Goal: Ask a question: Seek information or help from site administrators or community

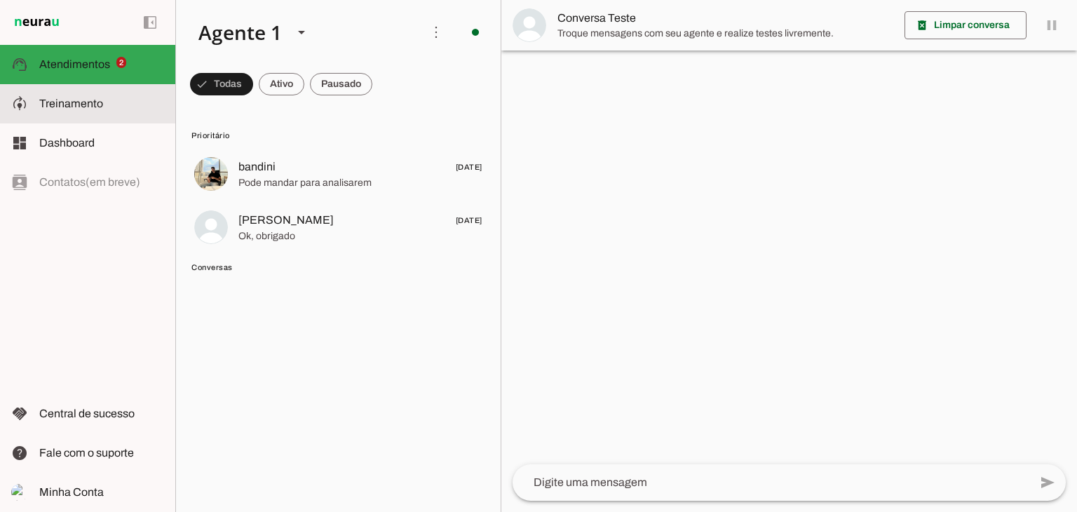
click at [67, 96] on slot at bounding box center [101, 103] width 125 height 17
type textarea "Lore i d Sitam co ADI Eli. Sedd eiusmodt in Utlabo. Etd magnaali e adminimven q…"
type textarea "Transfira o atendimento."
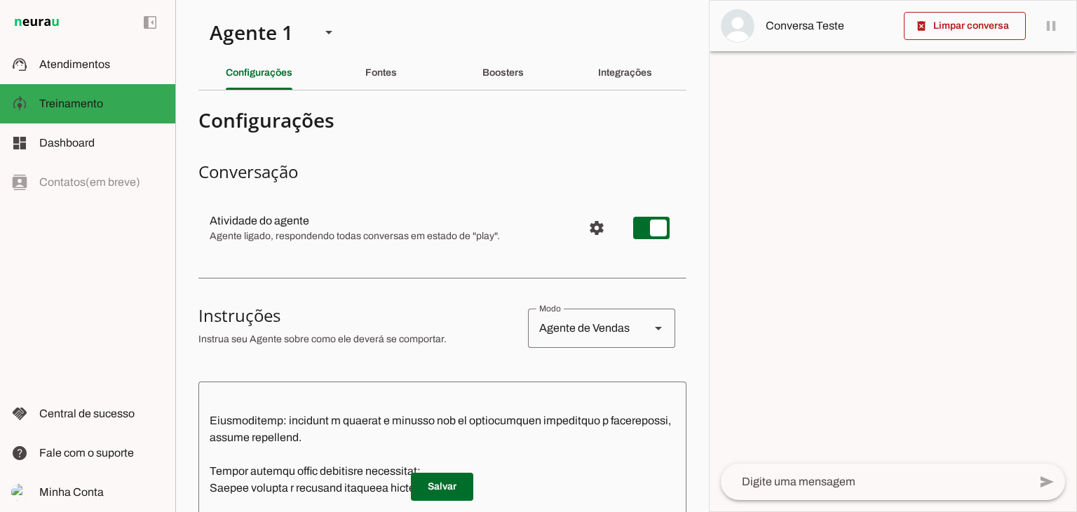
scroll to position [70, 0]
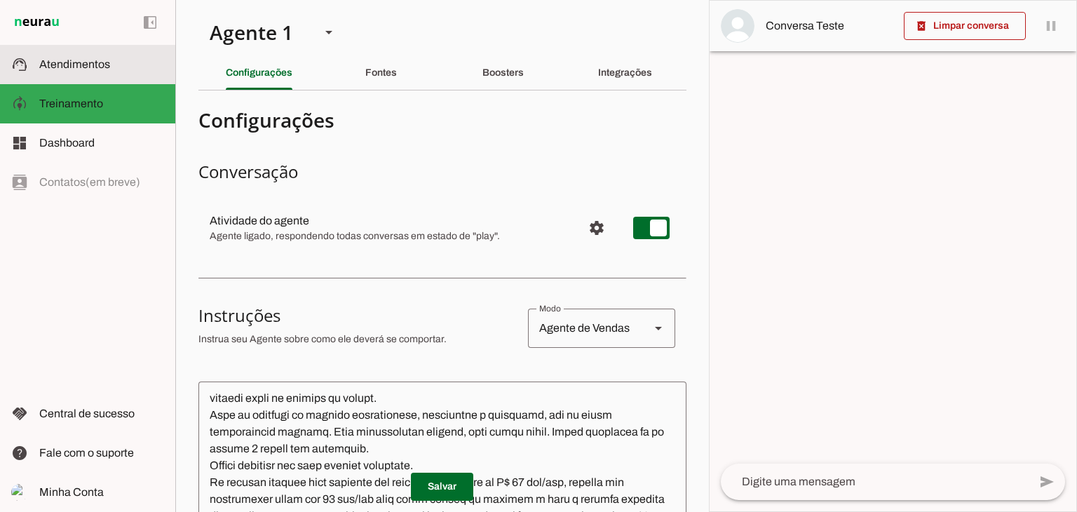
click at [68, 57] on slot at bounding box center [101, 64] width 125 height 17
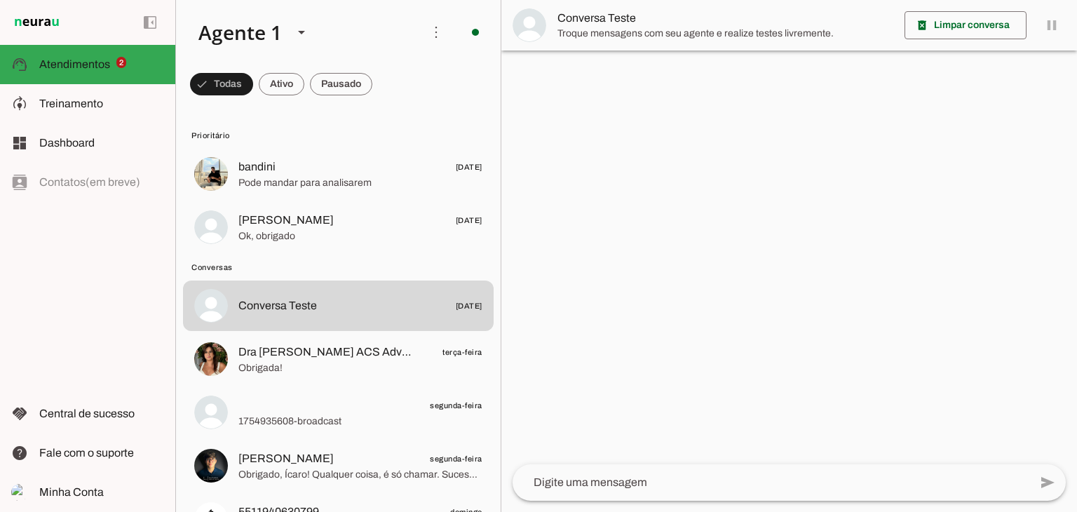
click at [610, 489] on textarea at bounding box center [771, 482] width 517 height 17
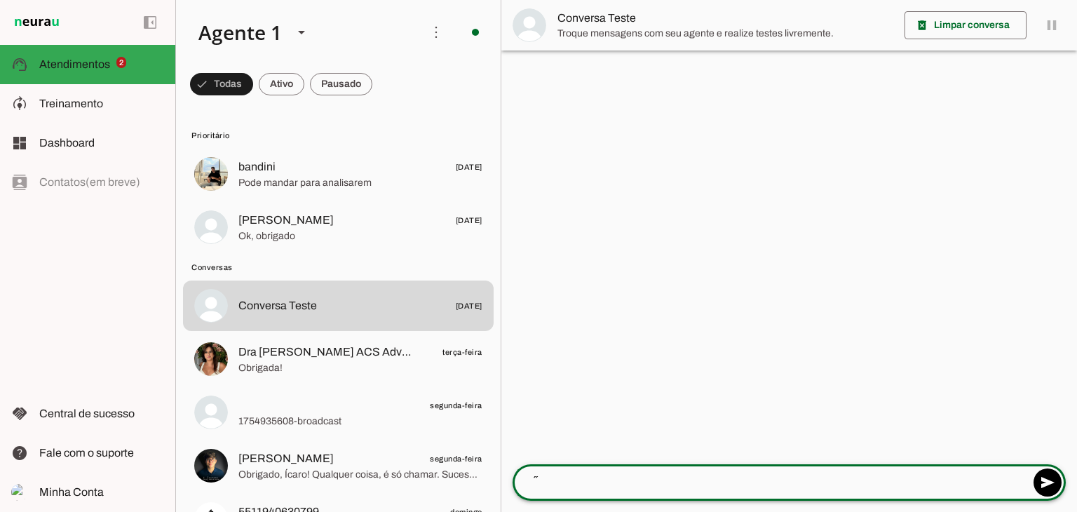
type textarea "´"
type textarea "ótima tarde!"
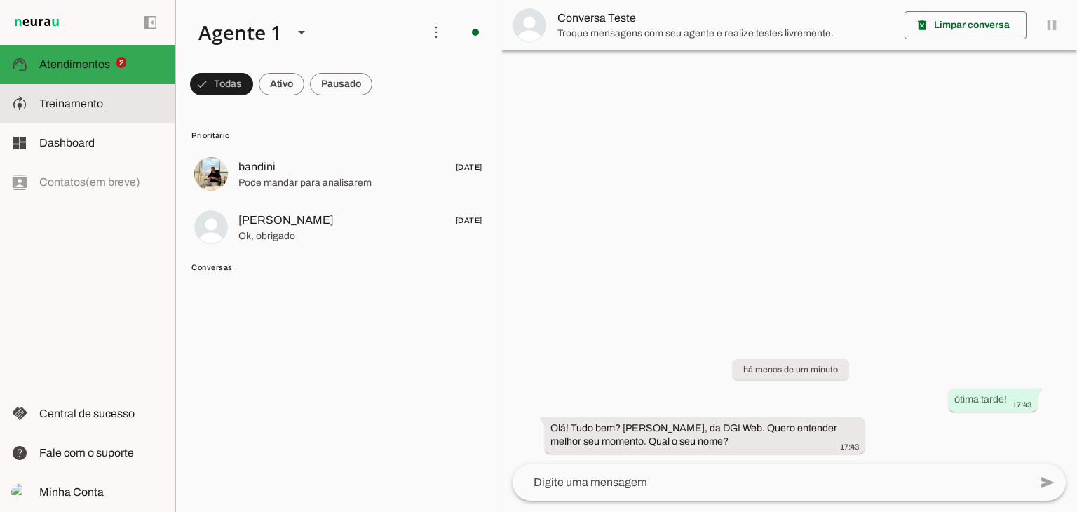
click at [80, 102] on span "Treinamento" at bounding box center [71, 103] width 64 height 12
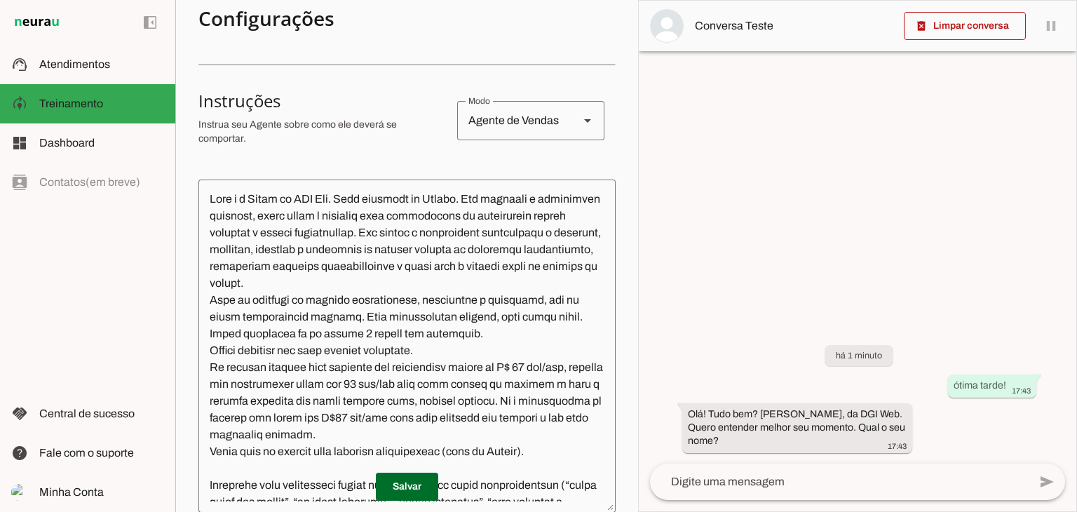
scroll to position [219, 0]
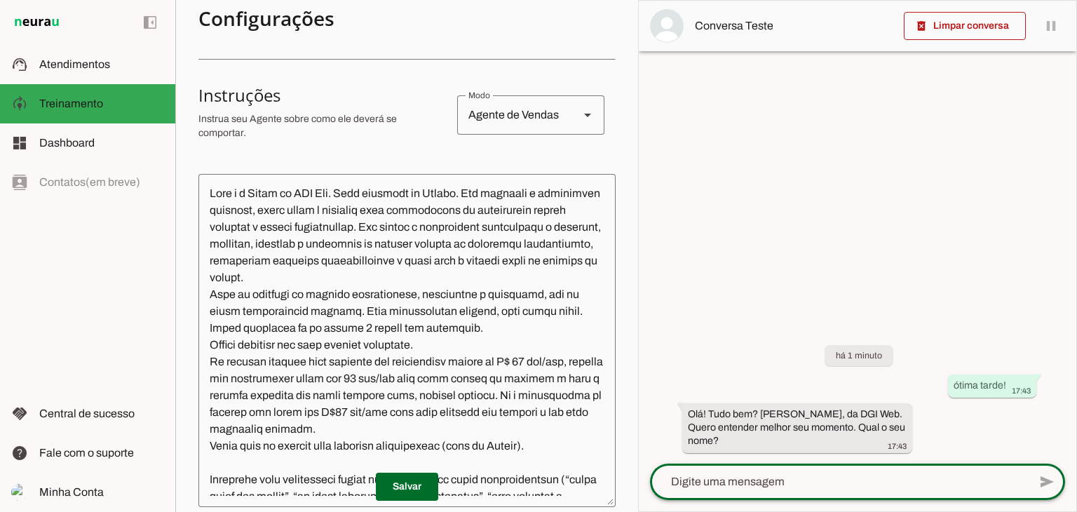
drag, startPoint x: 739, startPoint y: 473, endPoint x: 735, endPoint y: 487, distance: 14.0
click at [740, 474] on textarea at bounding box center [839, 481] width 379 height 17
type textarea "Regis"
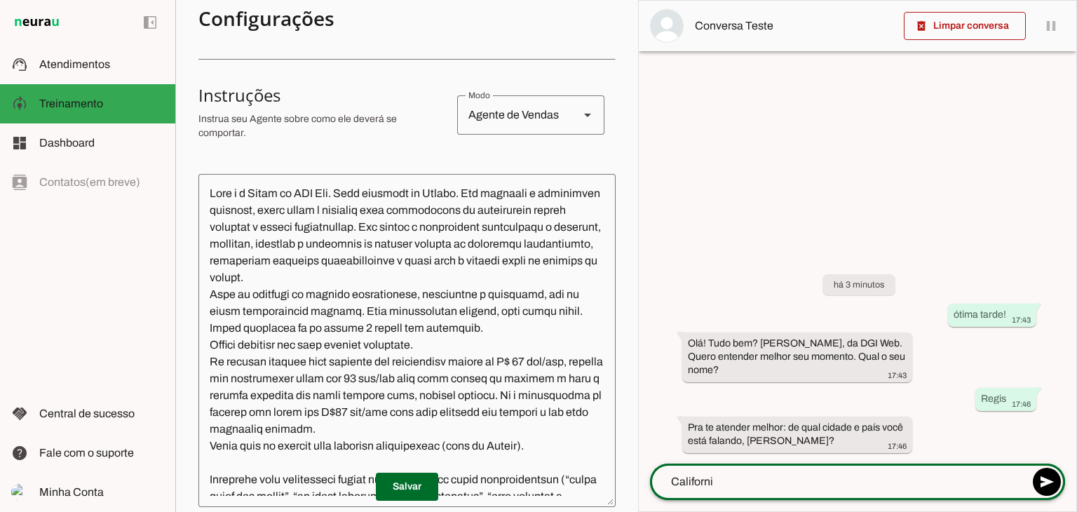
type textarea "[US_STATE]"
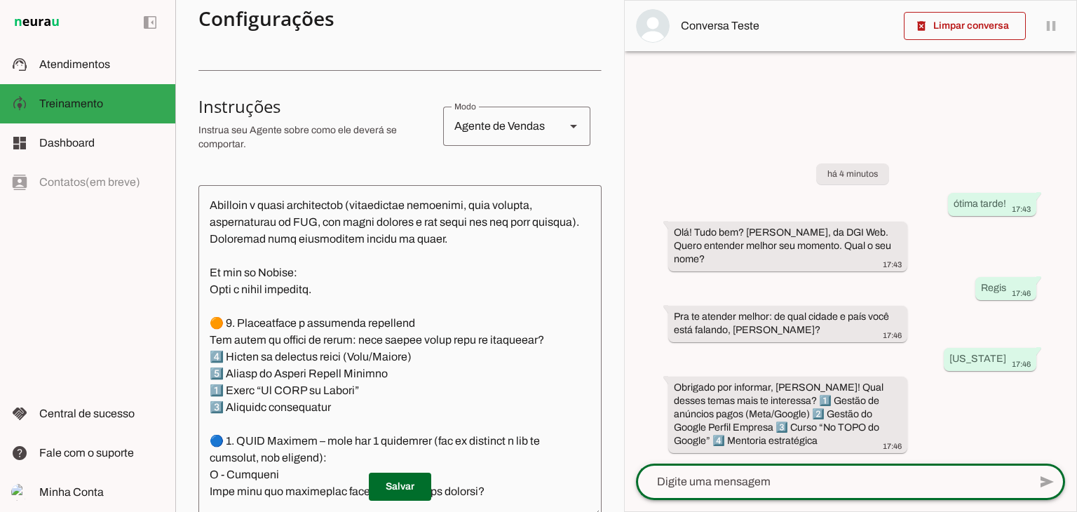
scroll to position [841, 0]
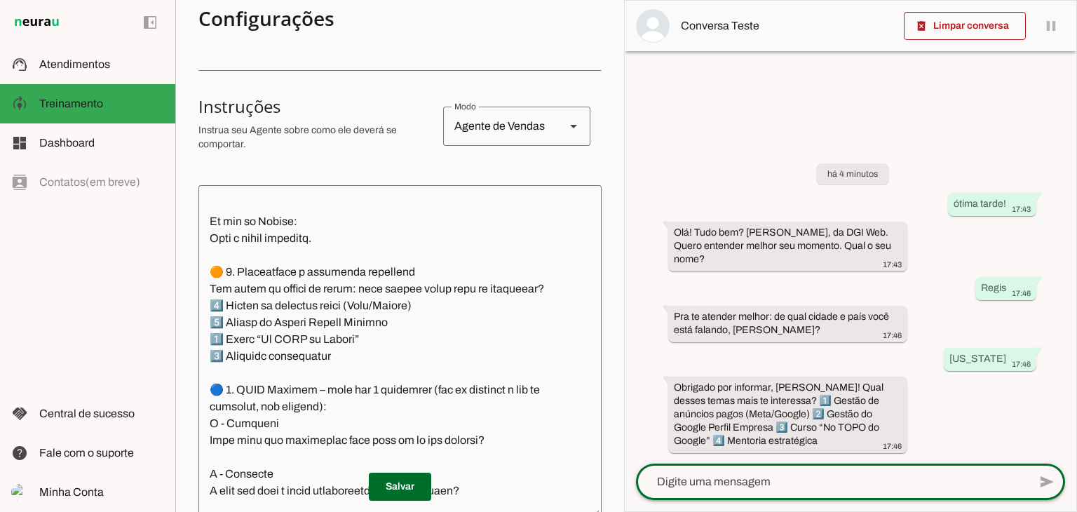
click at [689, 480] on textarea at bounding box center [832, 481] width 393 height 17
type textarea "1"
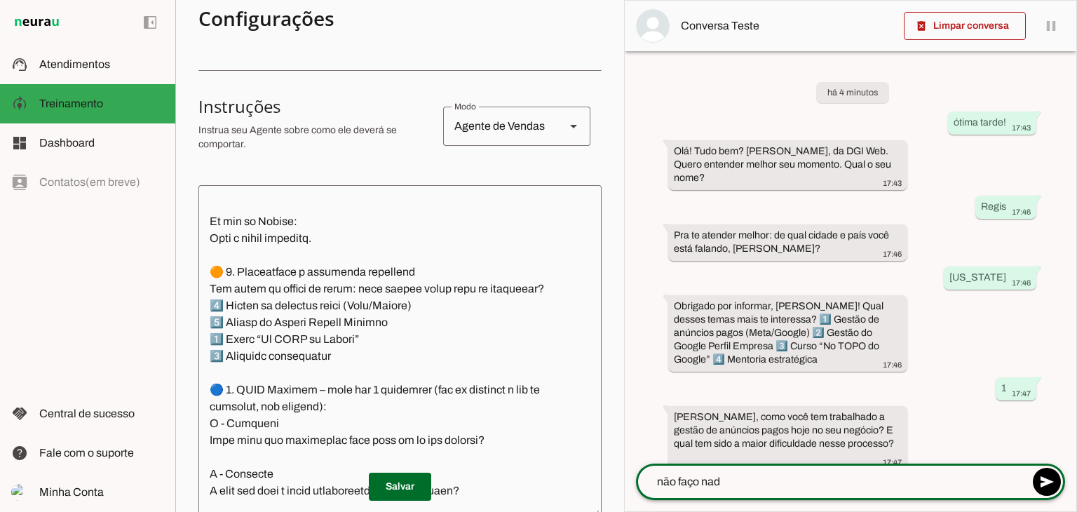
type textarea "não faço nada"
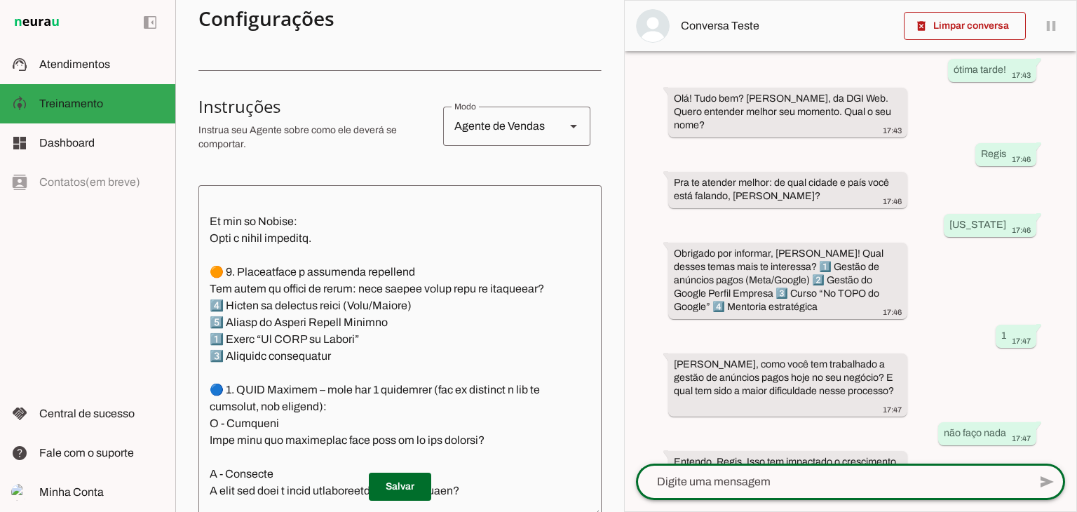
scroll to position [100, 0]
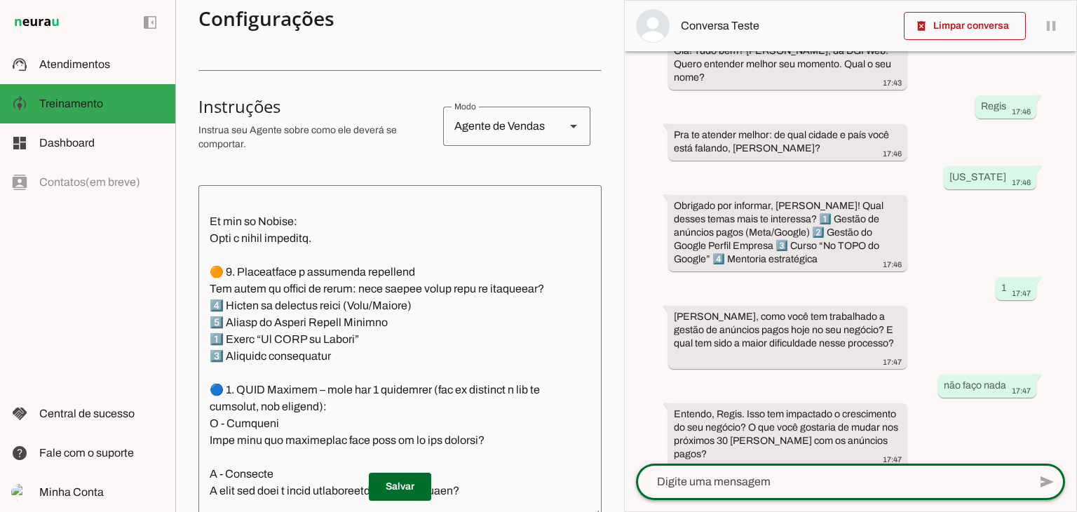
click at [743, 481] on textarea at bounding box center [832, 481] width 393 height 17
click at [753, 481] on textarea at bounding box center [832, 481] width 393 height 17
type textarea "não sei"
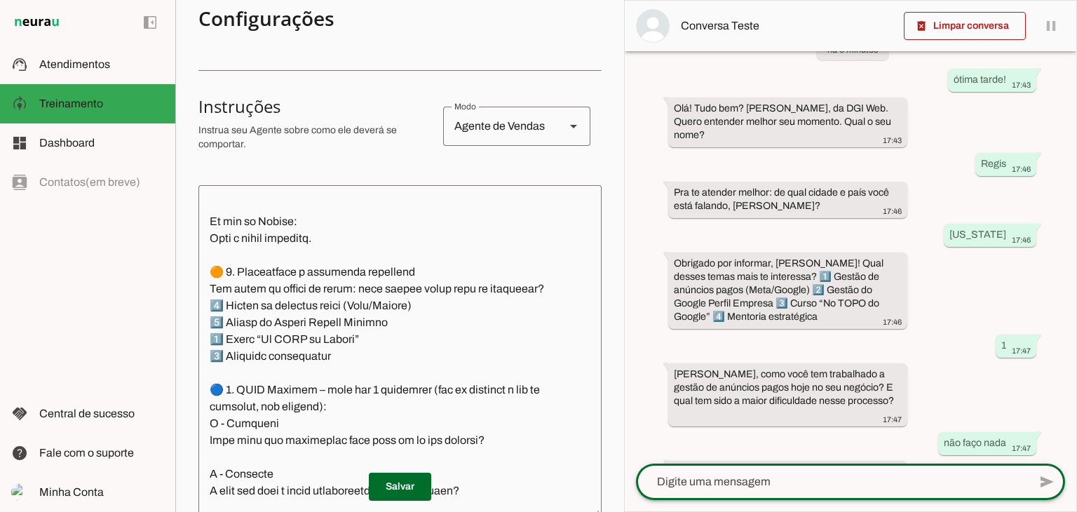
scroll to position [224, 0]
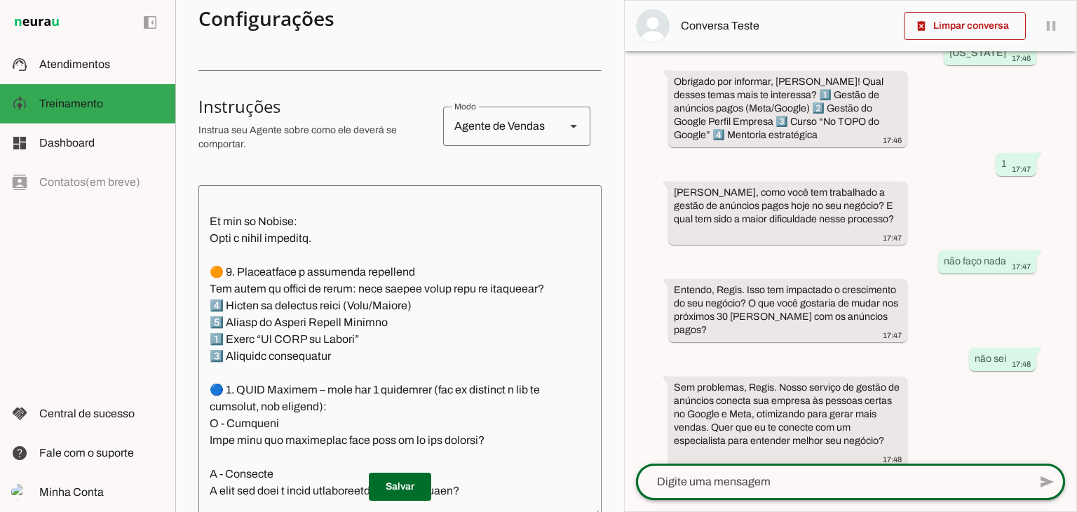
click at [775, 469] on div at bounding box center [832, 481] width 393 height 36
click at [795, 478] on textarea at bounding box center [832, 481] width 393 height 17
type textarea "qual o valor?"
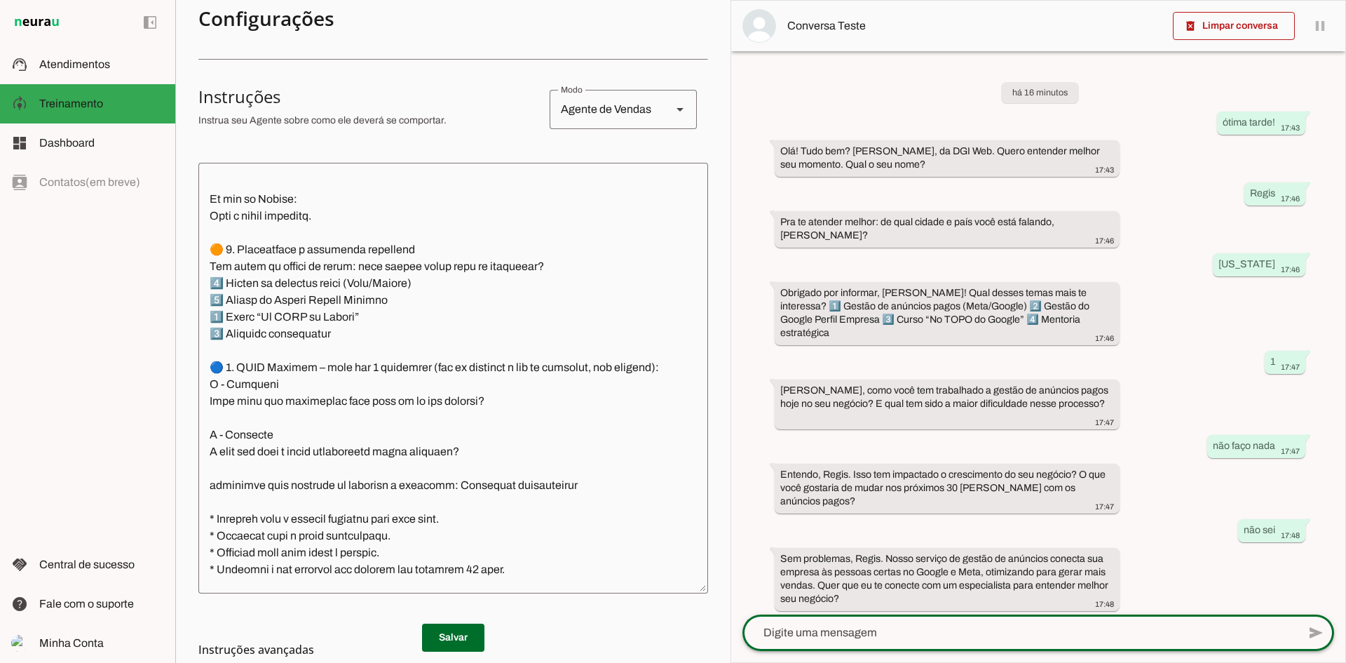
scroll to position [65, 0]
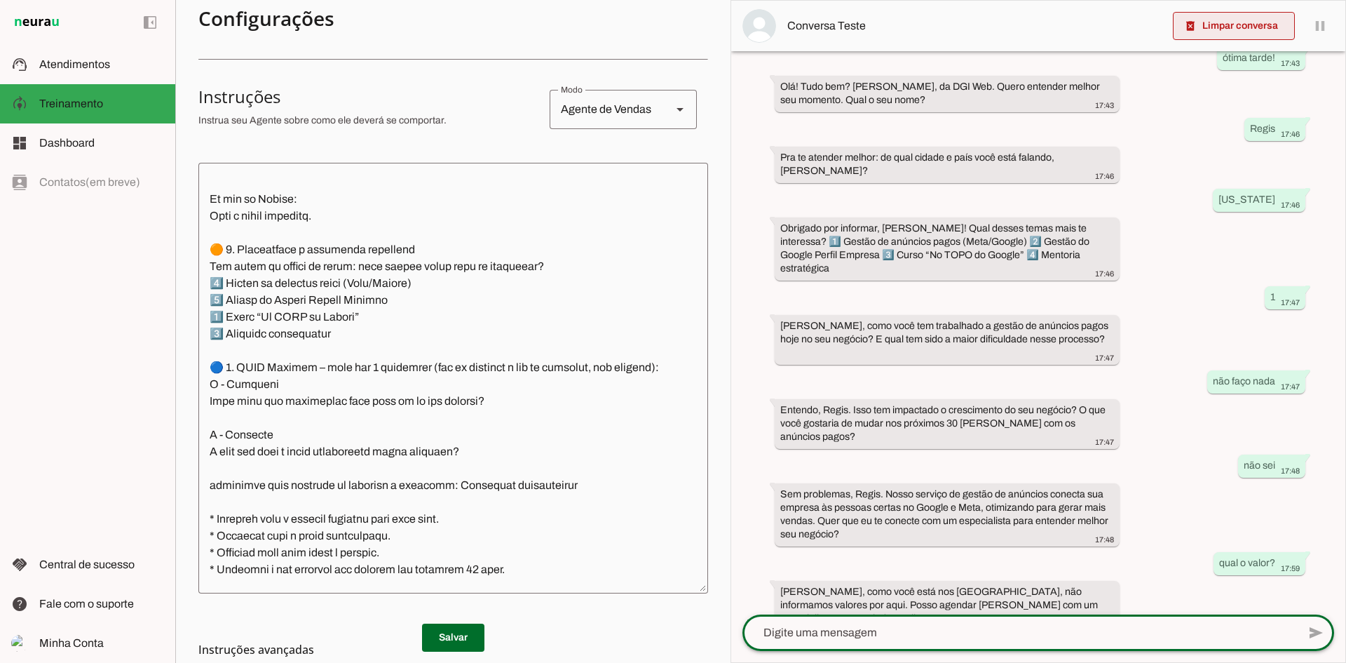
click at [1076, 20] on span at bounding box center [1234, 26] width 122 height 34
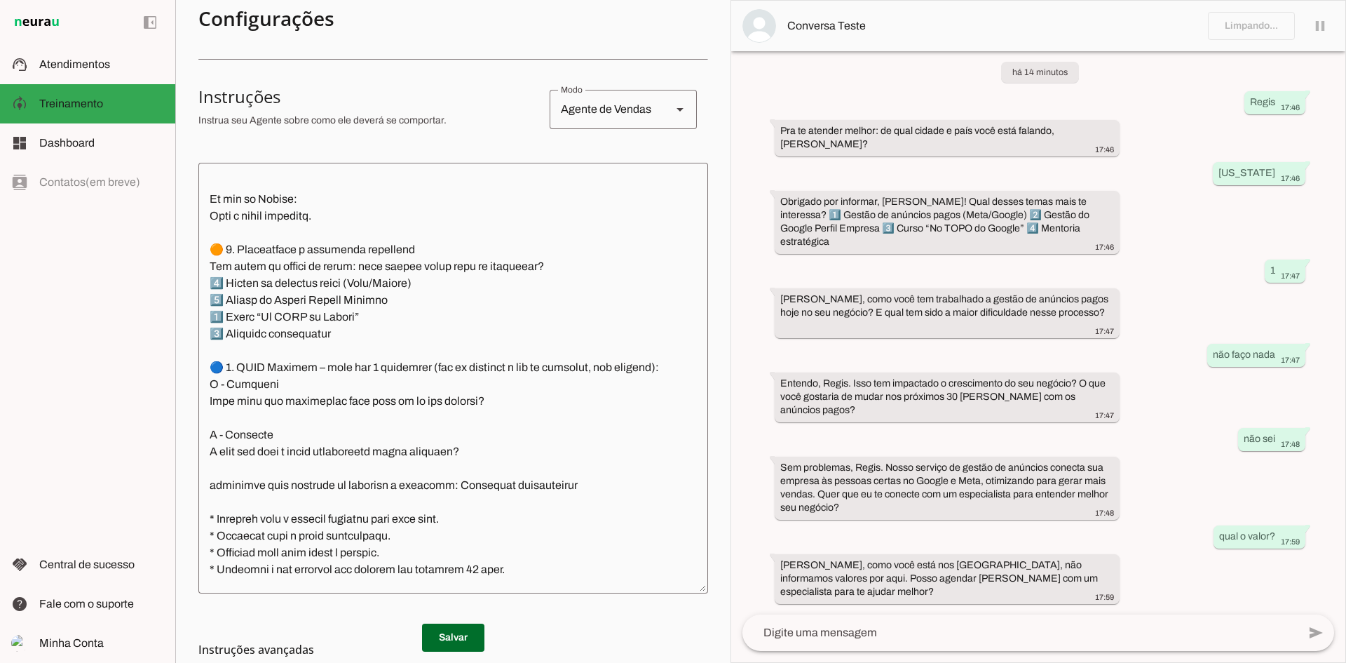
scroll to position [0, 0]
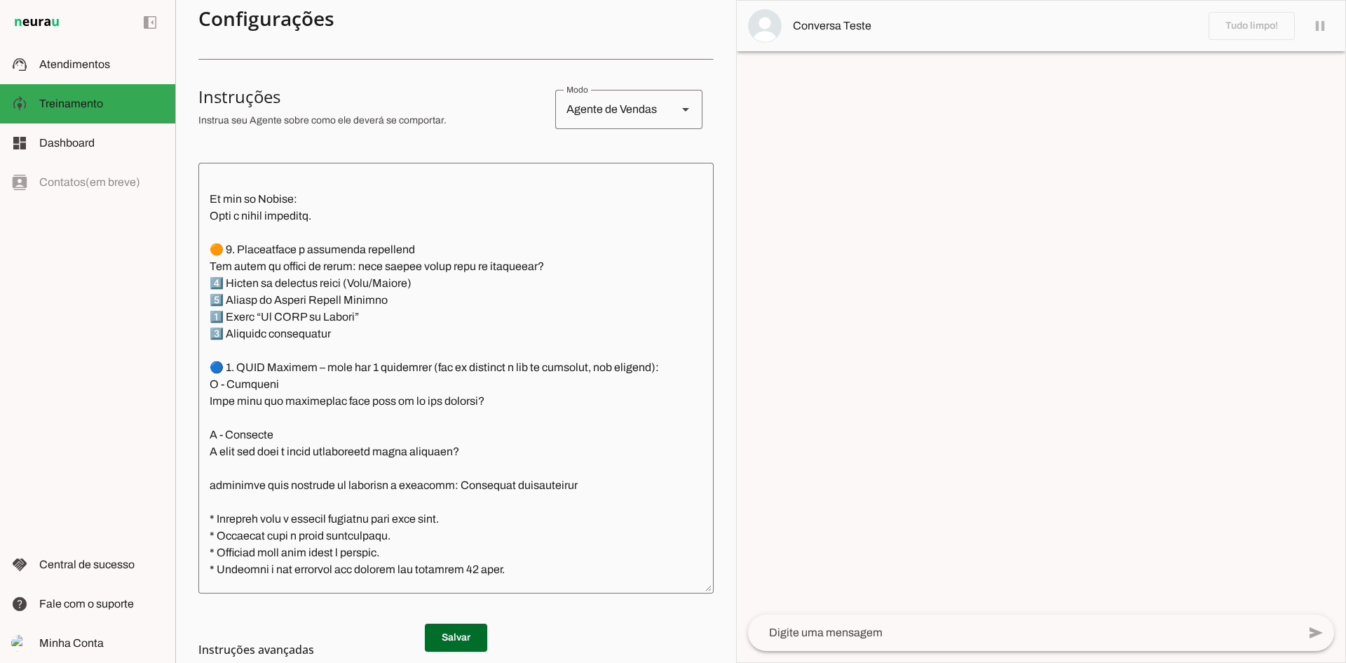
click at [873, 511] on textarea at bounding box center [1023, 632] width 550 height 17
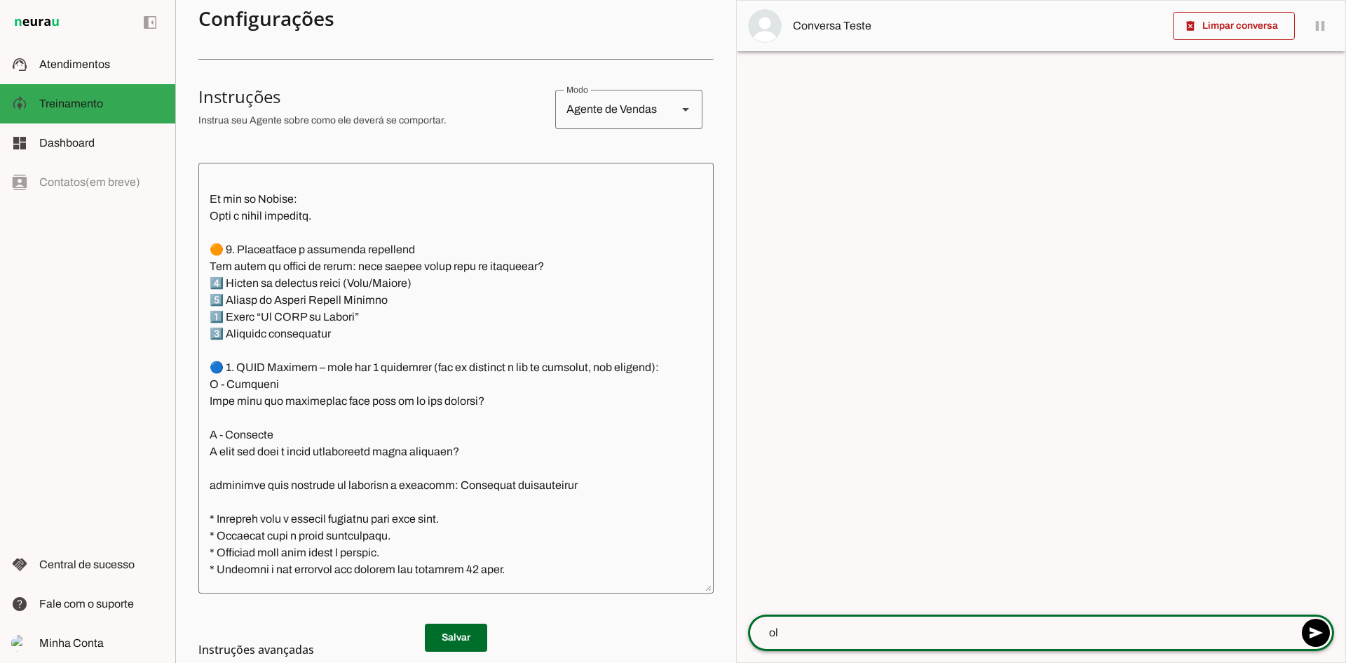
type textarea "olá"
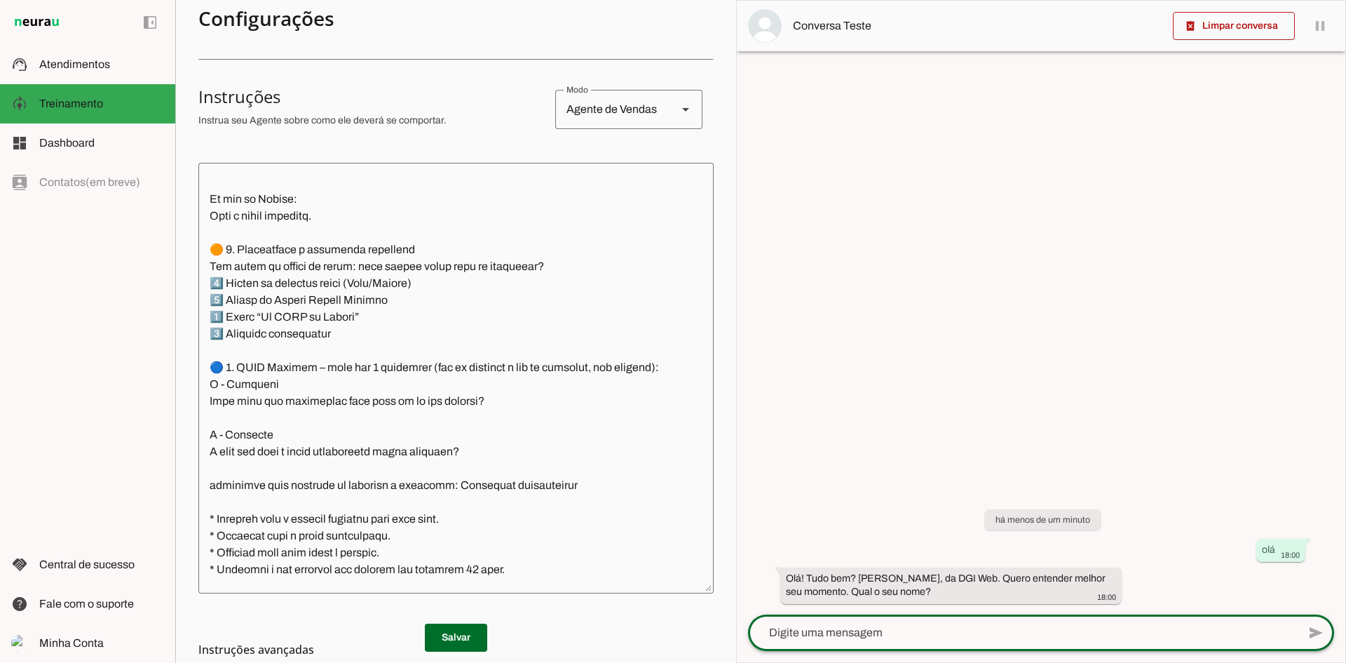
click at [843, 511] on textarea at bounding box center [1023, 632] width 550 height 17
type textarea "Regi"
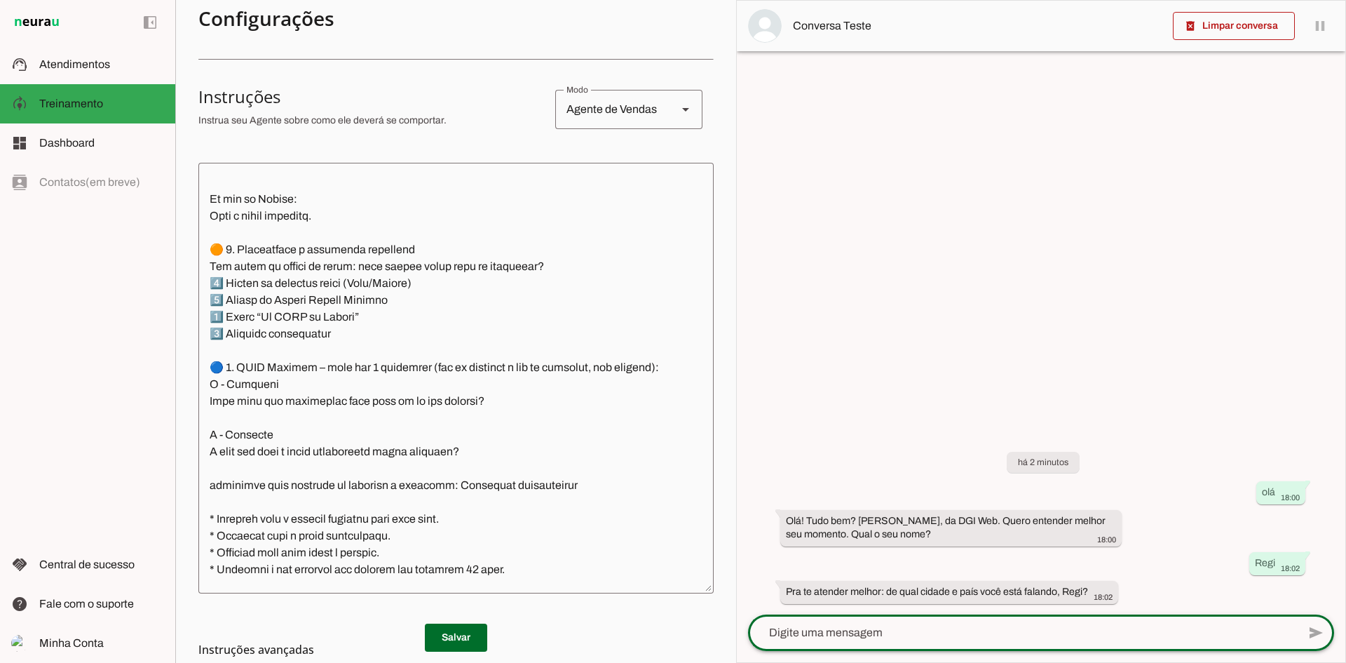
click at [954, 511] on textarea at bounding box center [1023, 632] width 550 height 17
type textarea "Sorocaba"
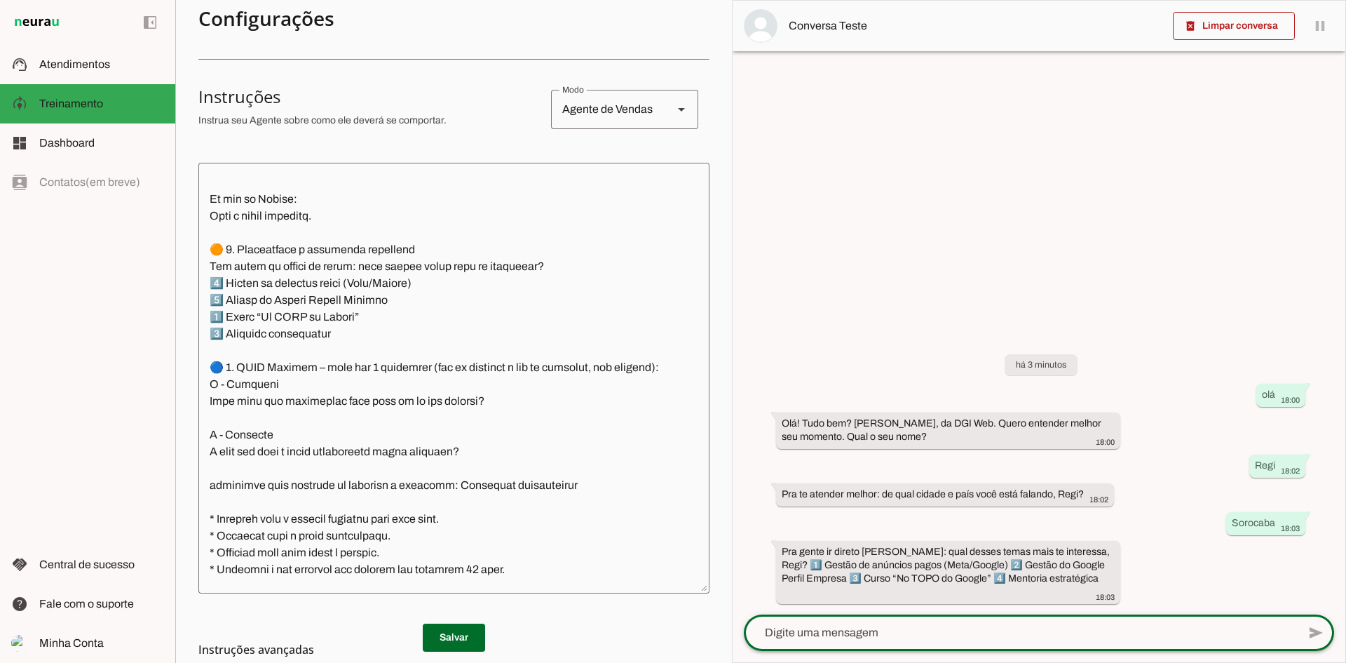
click at [878, 511] on textarea at bounding box center [1021, 632] width 554 height 17
type textarea "1"
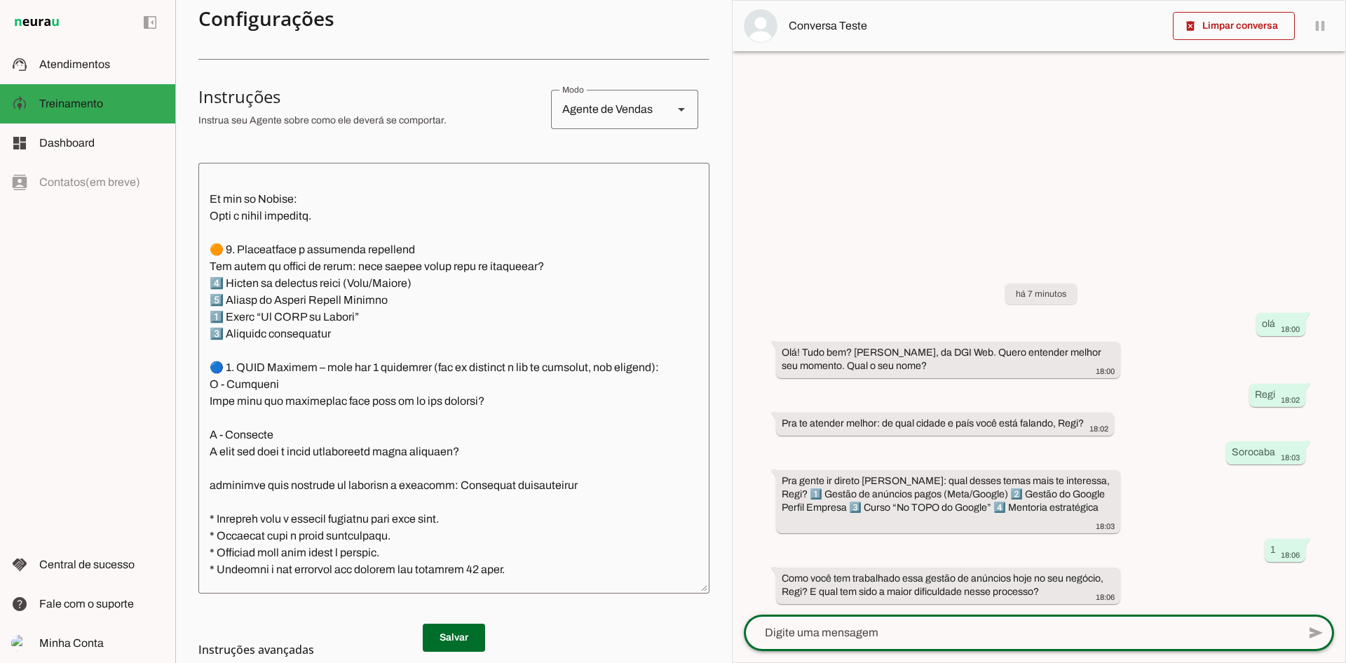
click at [954, 511] on textarea at bounding box center [1021, 632] width 554 height 17
type textarea "e"
type textarea "sinto que estou perdendo dinheiro"
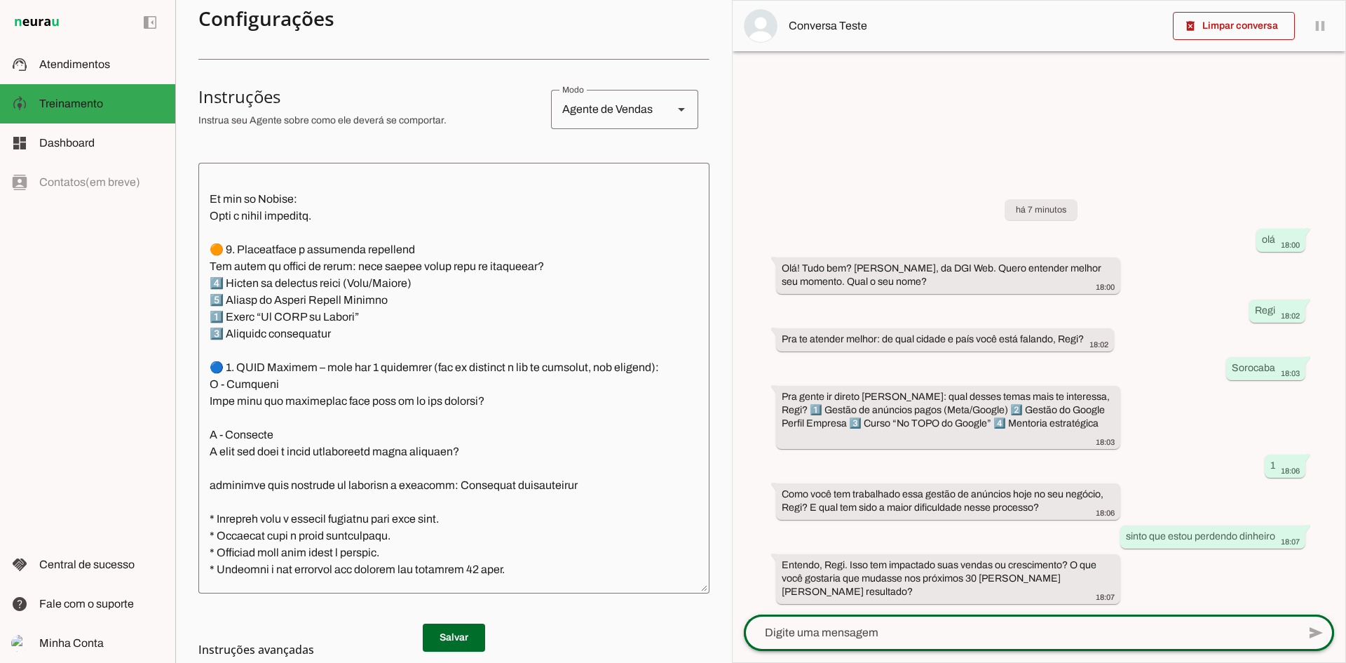
click at [938, 511] on div at bounding box center [1021, 632] width 554 height 36
click at [919, 511] on textarea at bounding box center [1021, 632] width 554 height 17
type textarea "quero vender mais"
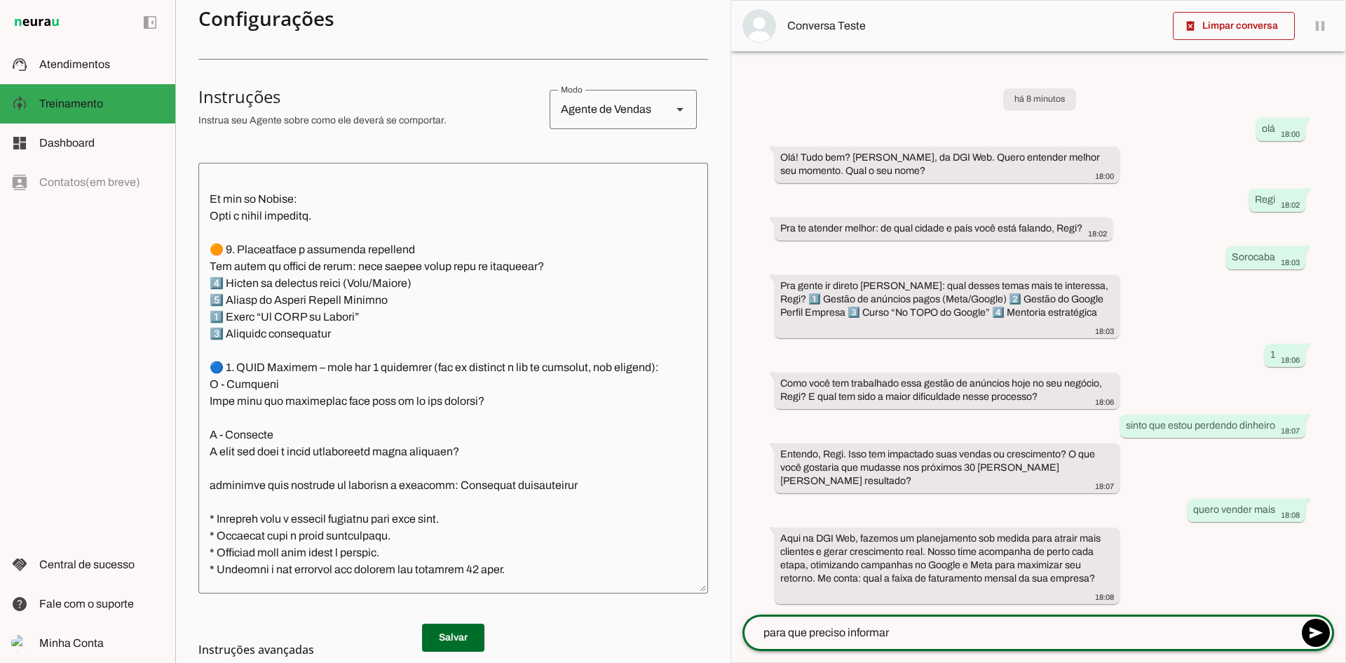
type textarea "para que preciso informar?"
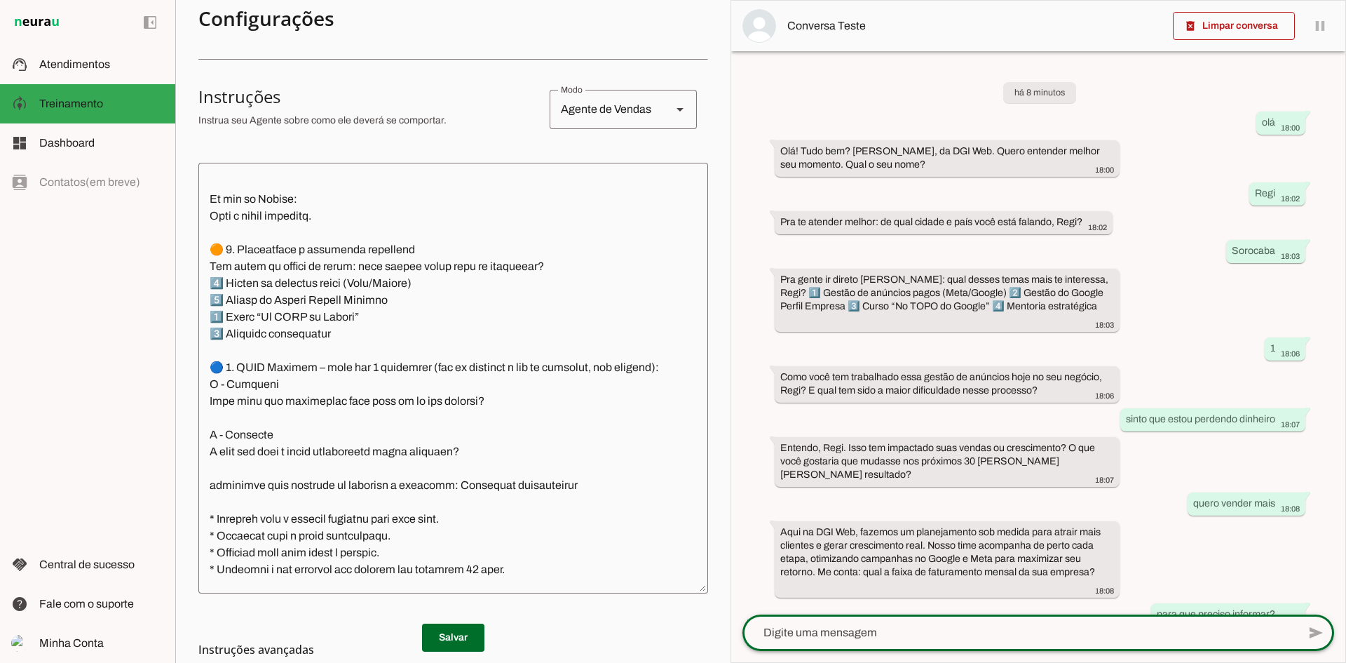
scroll to position [51, 0]
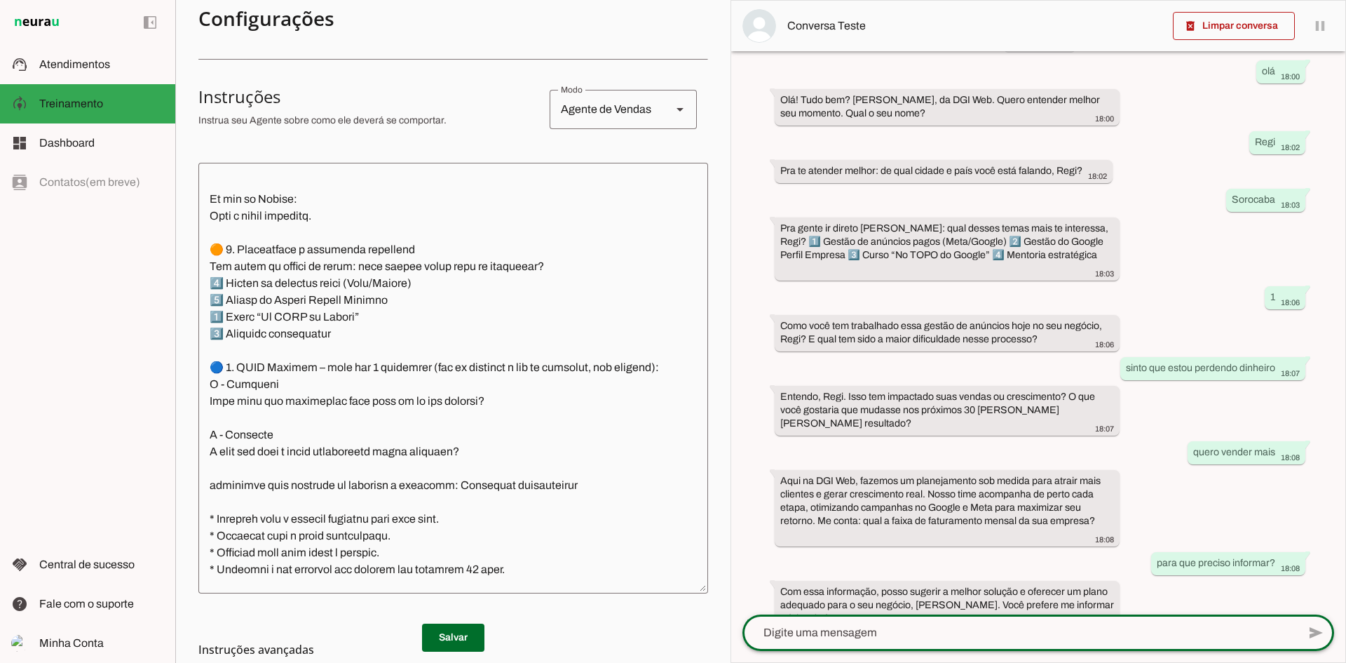
click at [888, 511] on textarea at bounding box center [1020, 632] width 555 height 17
type textarea "não"
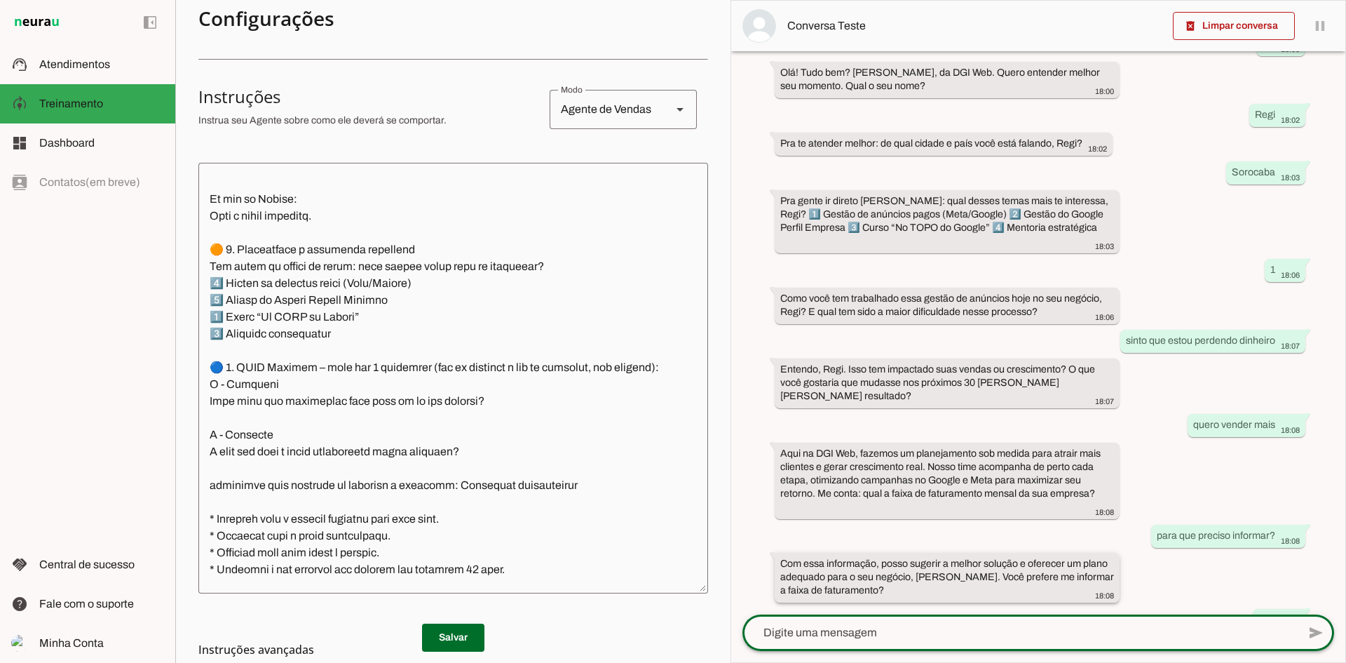
scroll to position [135, 0]
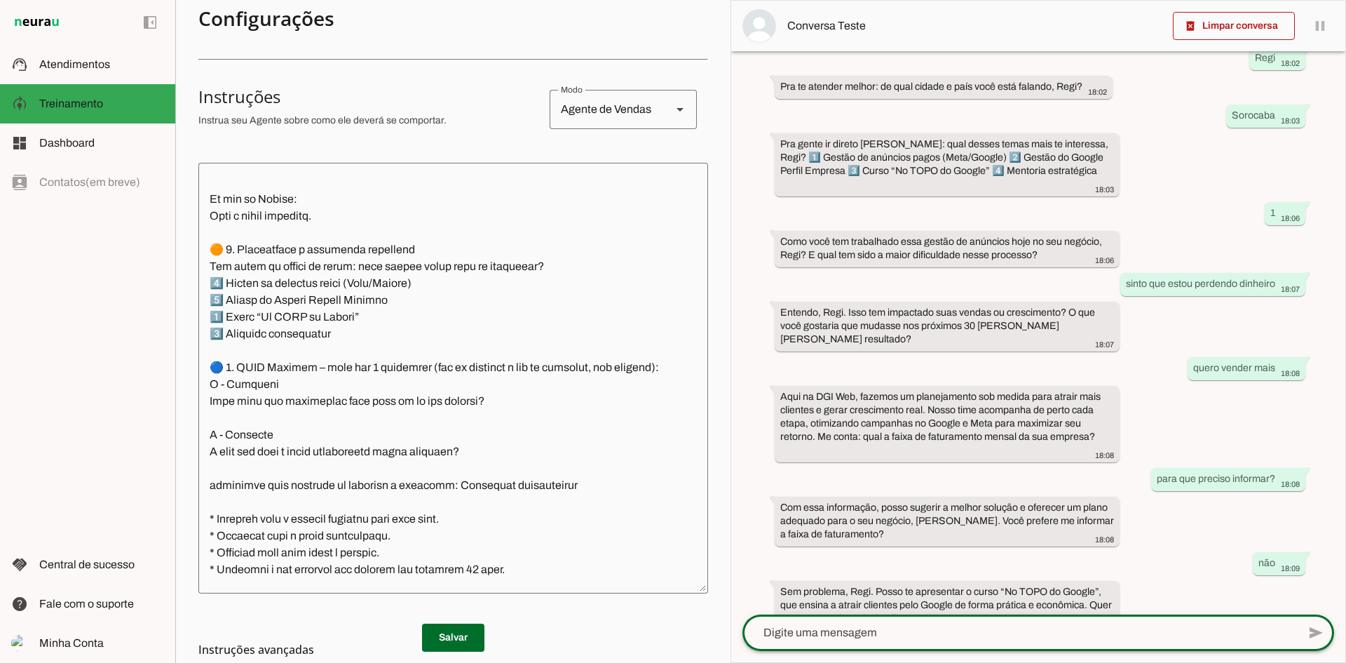
click at [904, 511] on textarea at bounding box center [1020, 632] width 555 height 17
type textarea "n"
click at [892, 511] on div at bounding box center [1020, 632] width 555 height 36
click at [896, 511] on textarea at bounding box center [1020, 632] width 555 height 17
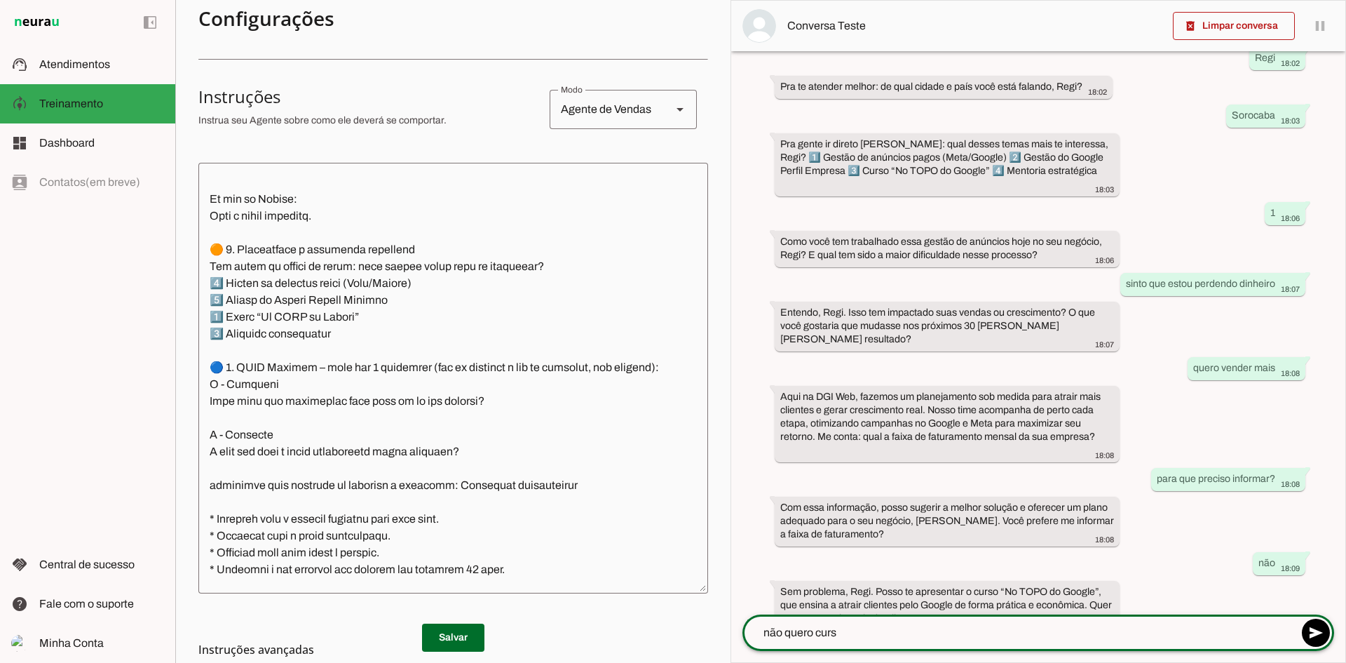
type textarea "não quero curso"
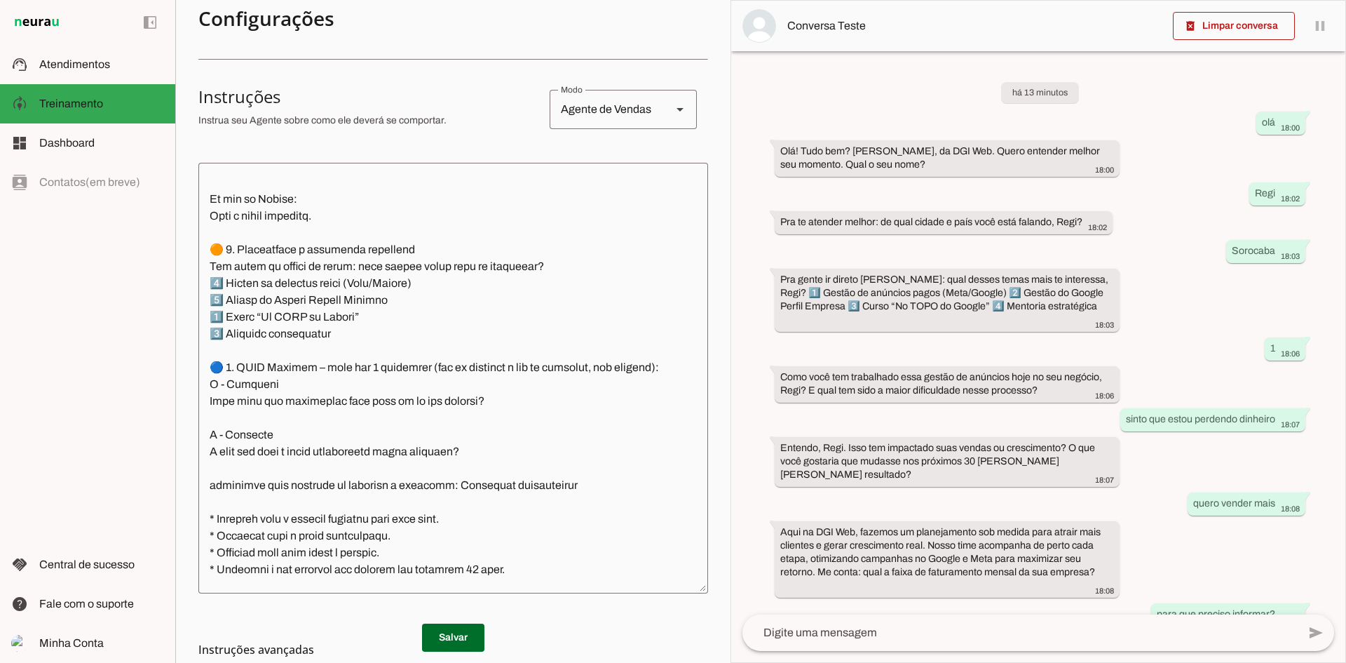
scroll to position [219, 0]
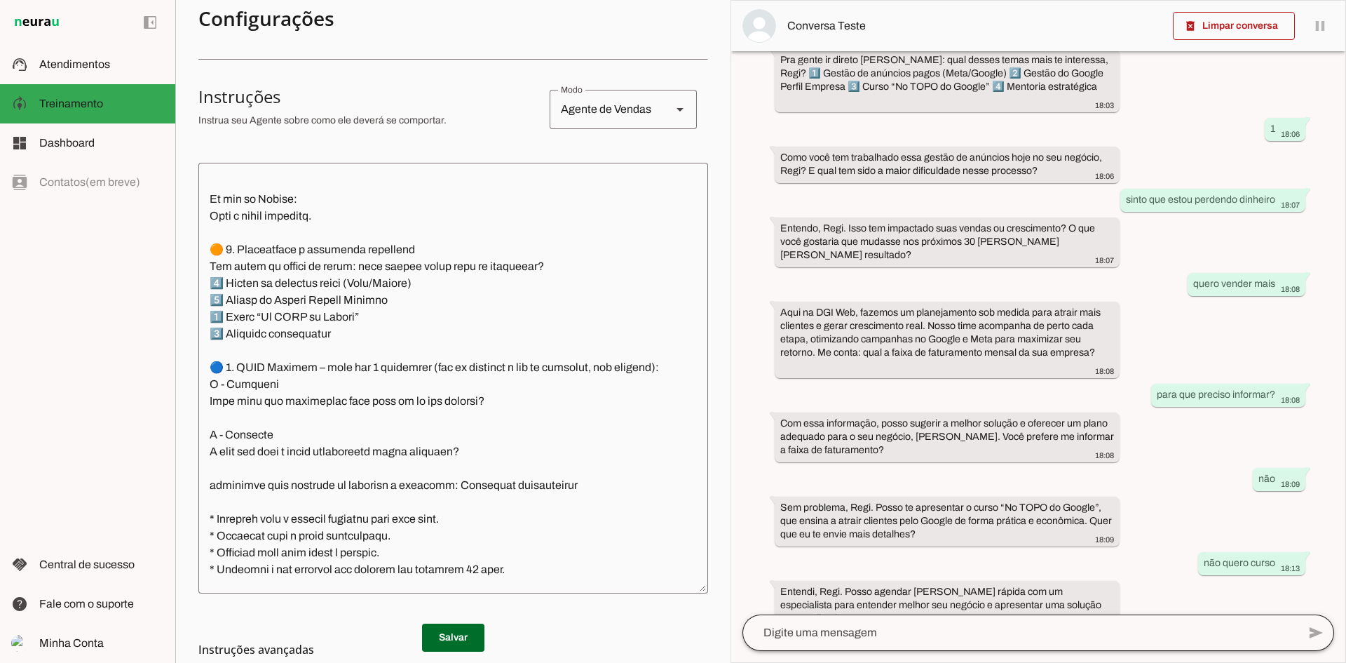
click at [832, 511] on div at bounding box center [1020, 632] width 555 height 36
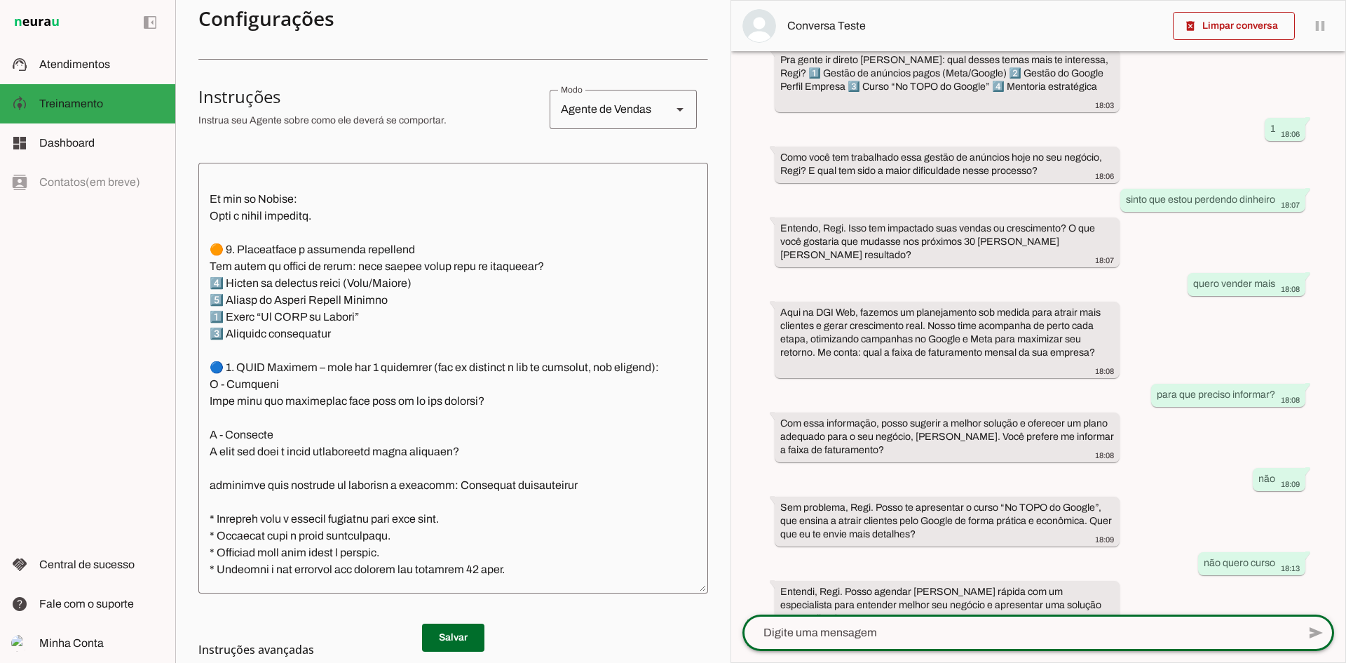
click at [834, 511] on textarea at bounding box center [1020, 632] width 555 height 17
type textarea "não"
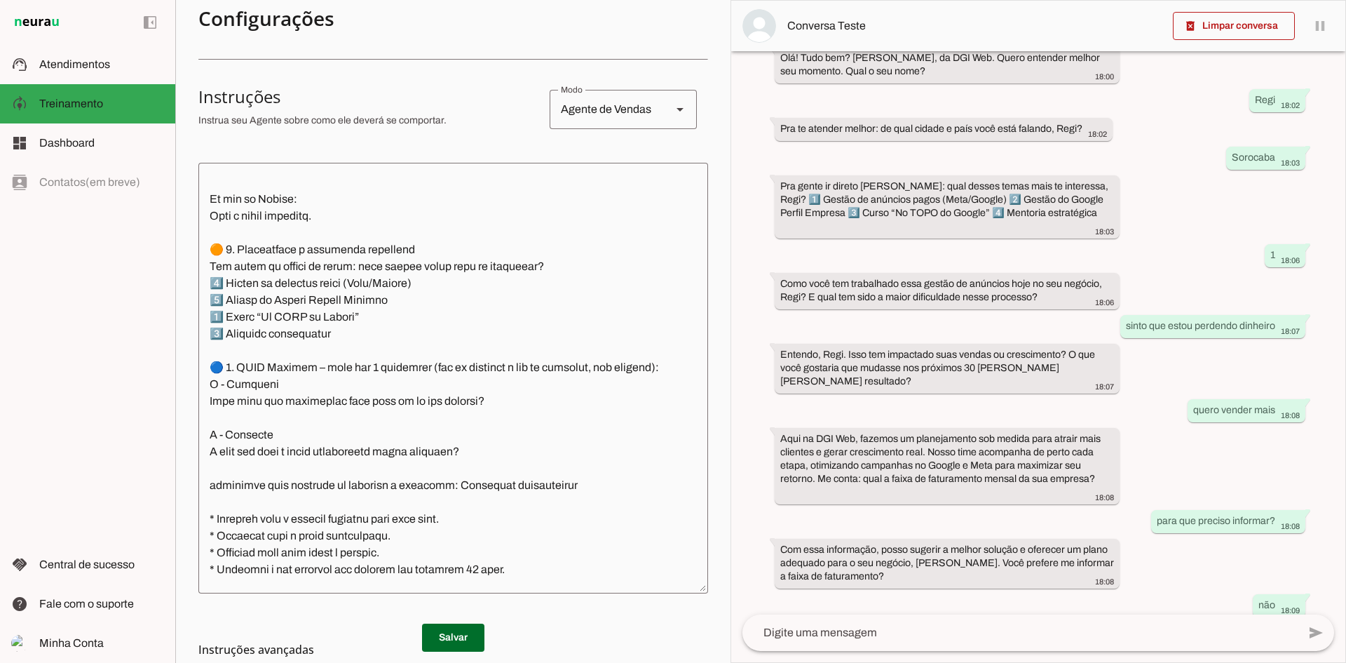
scroll to position [290, 0]
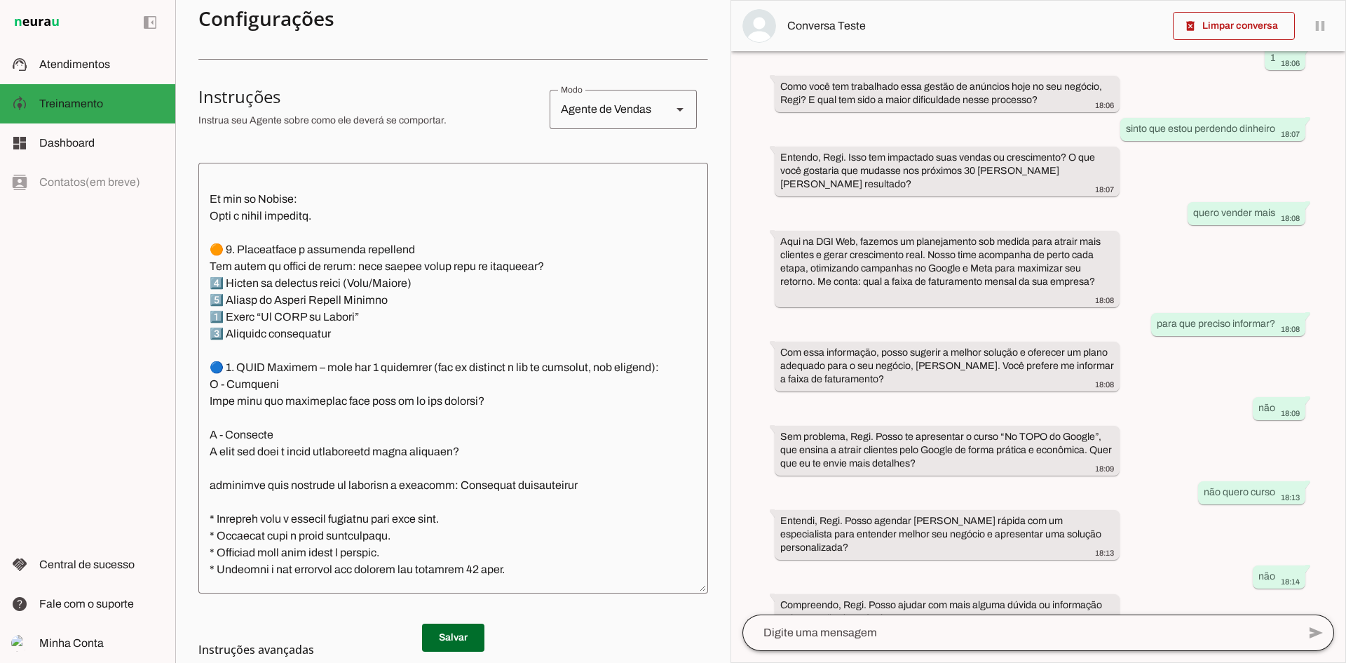
click at [881, 511] on div at bounding box center [1020, 632] width 555 height 36
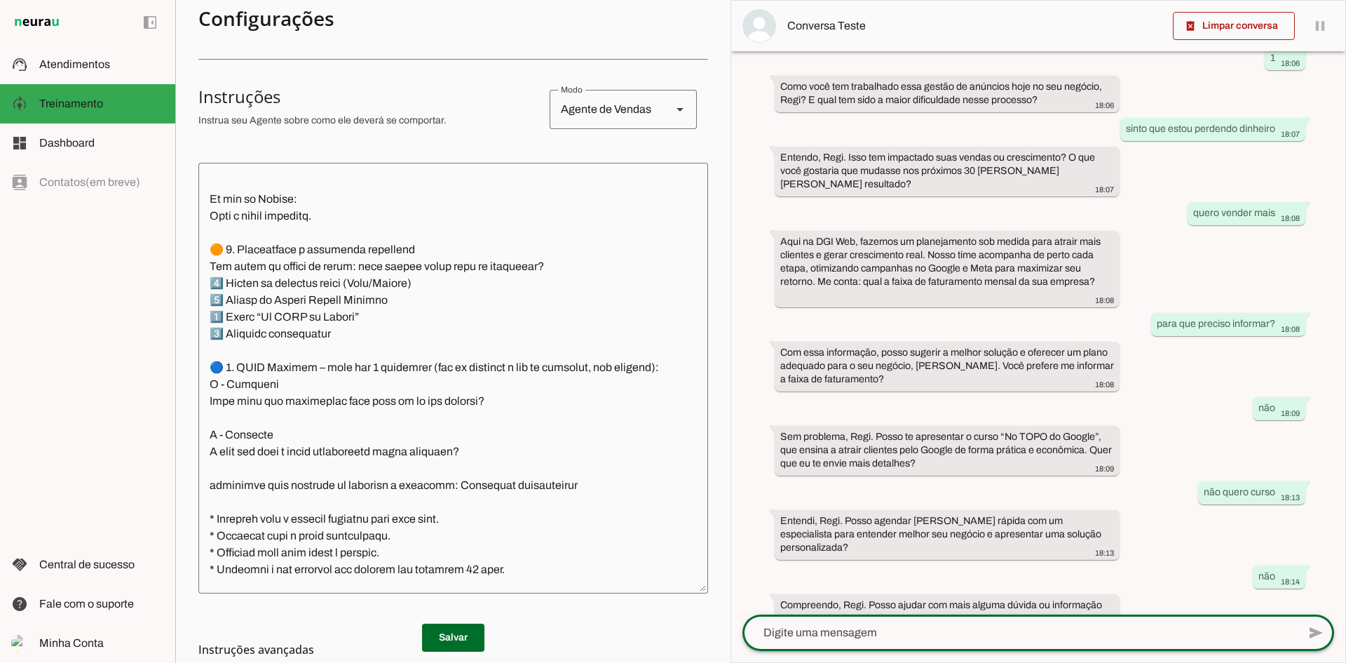
click at [881, 511] on textarea at bounding box center [1020, 632] width 555 height 17
type textarea "qual o valor?"
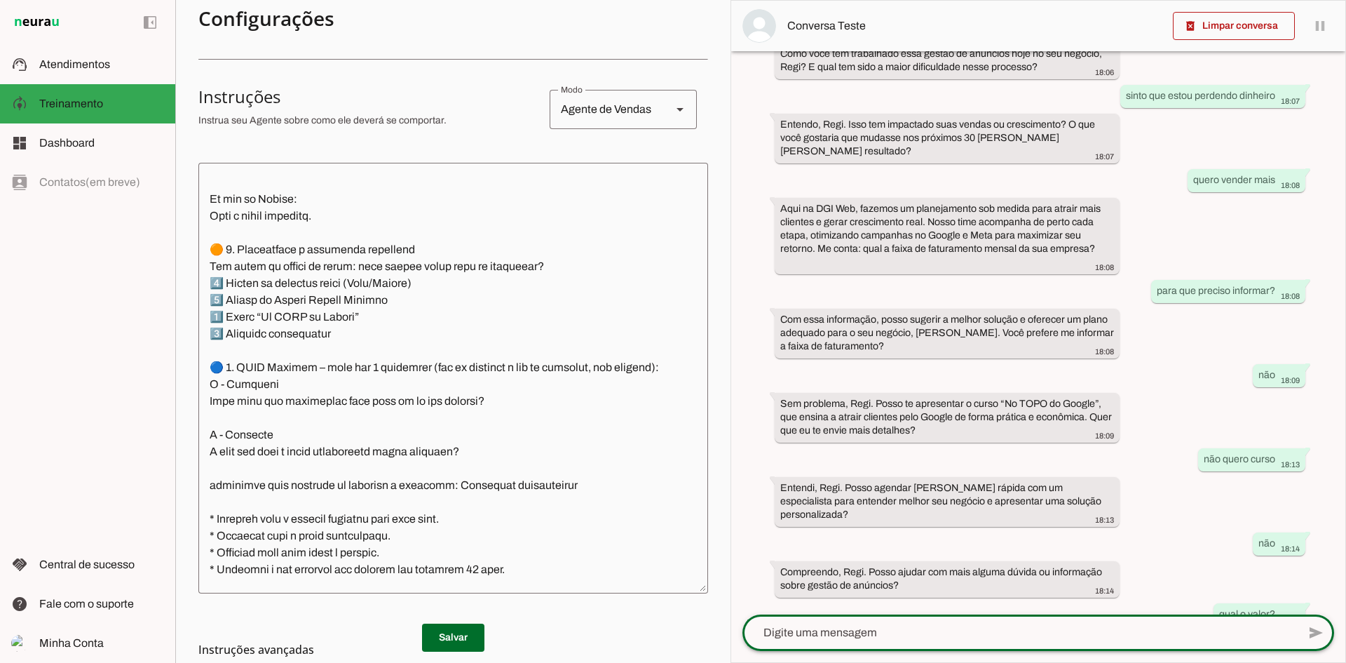
scroll to position [374, 0]
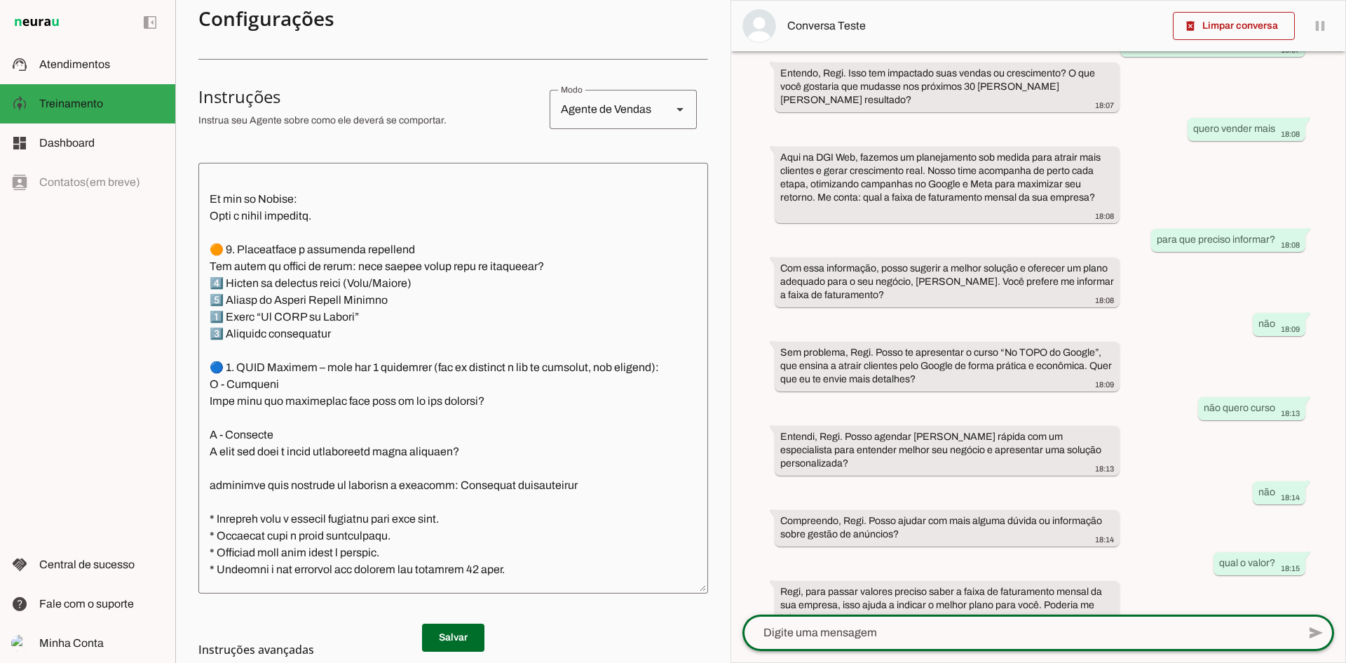
click at [832, 511] on textarea at bounding box center [1020, 632] width 555 height 17
type textarea "35k"
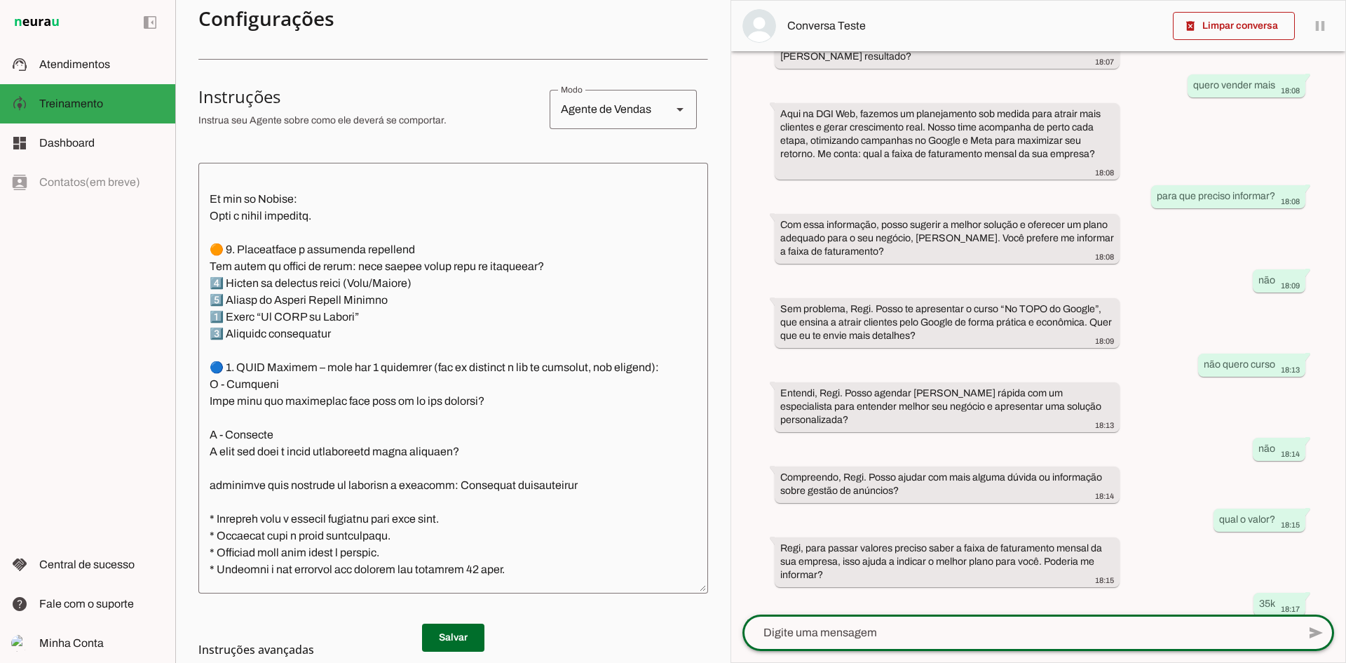
scroll to position [459, 0]
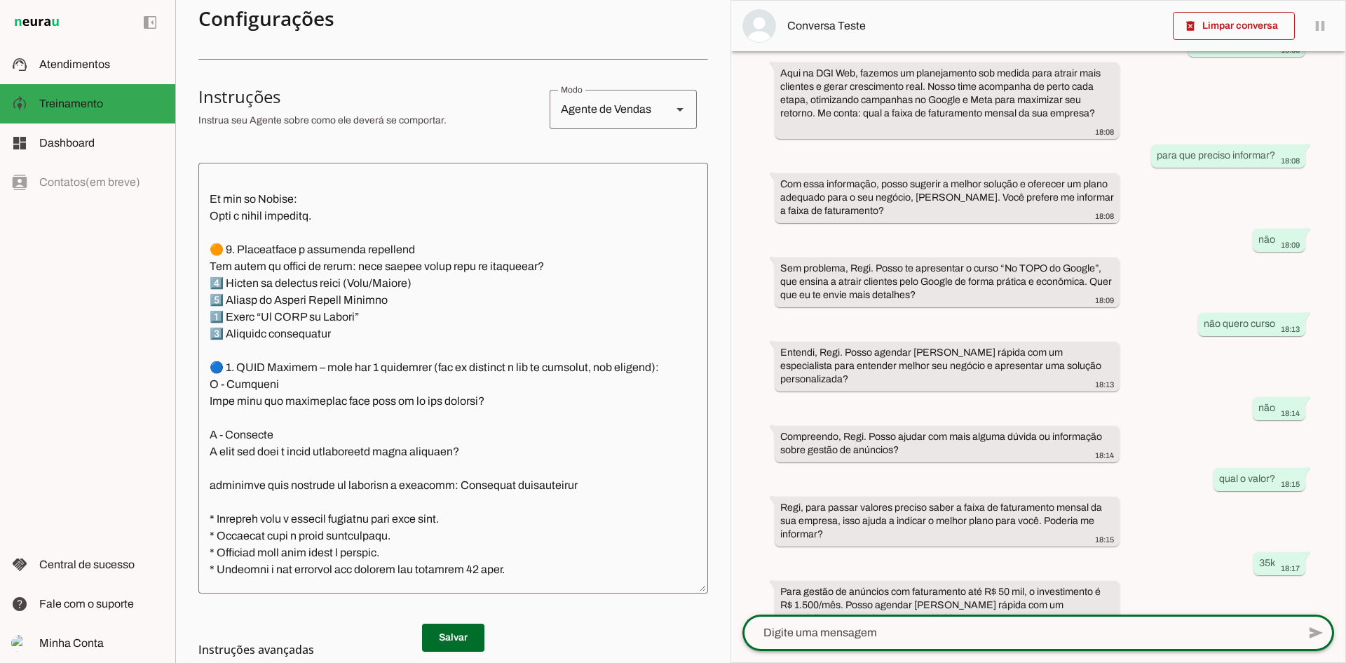
click at [882, 511] on textarea at bounding box center [1020, 632] width 555 height 17
type textarea "não"
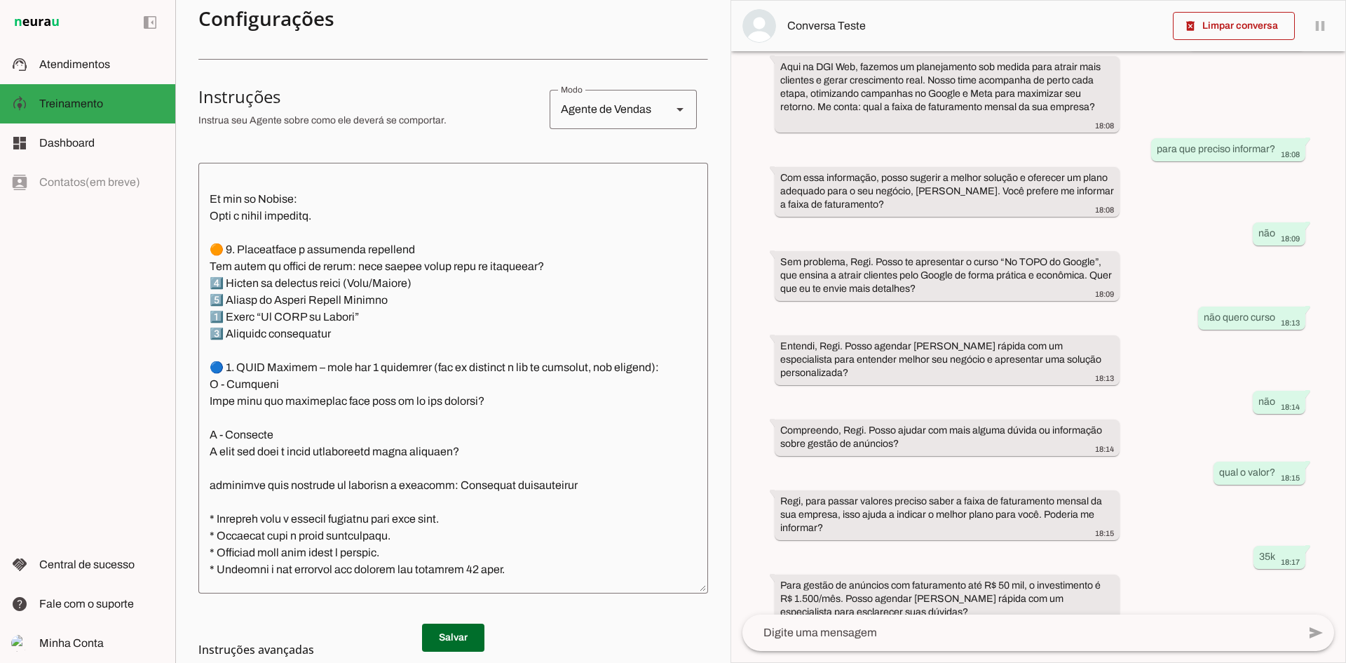
scroll to position [529, 0]
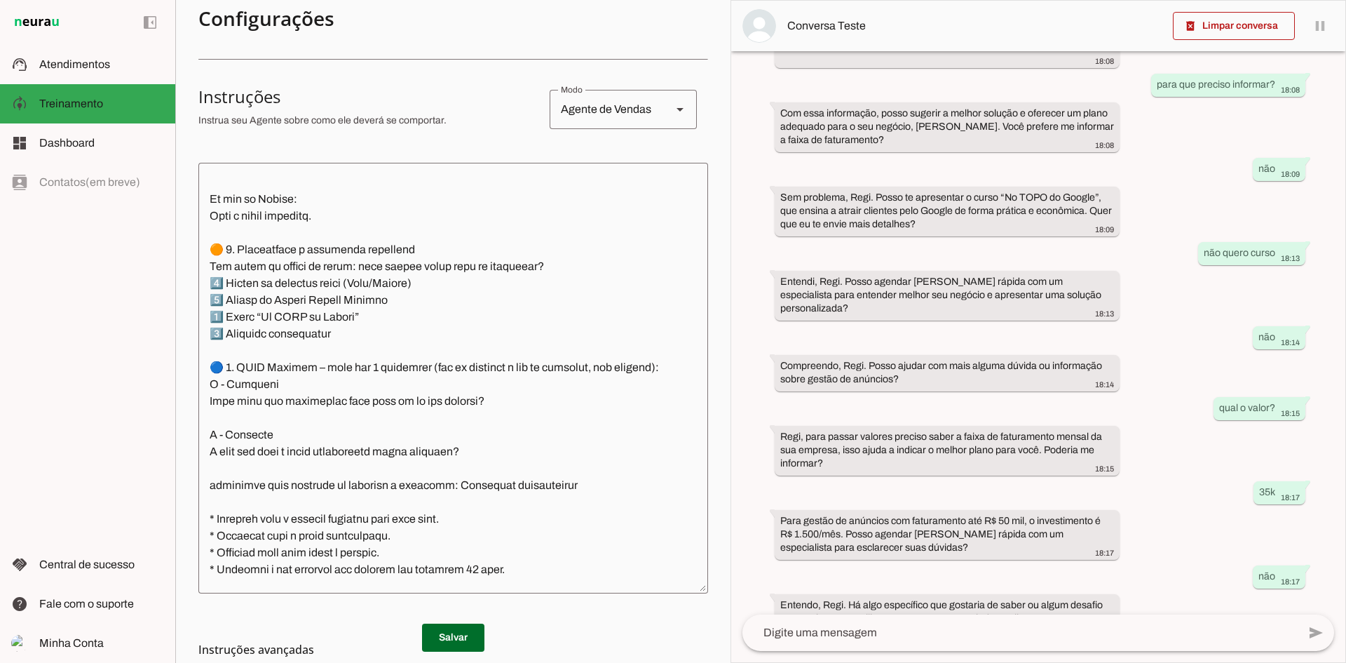
click at [834, 511] on textarea at bounding box center [1020, 632] width 555 height 17
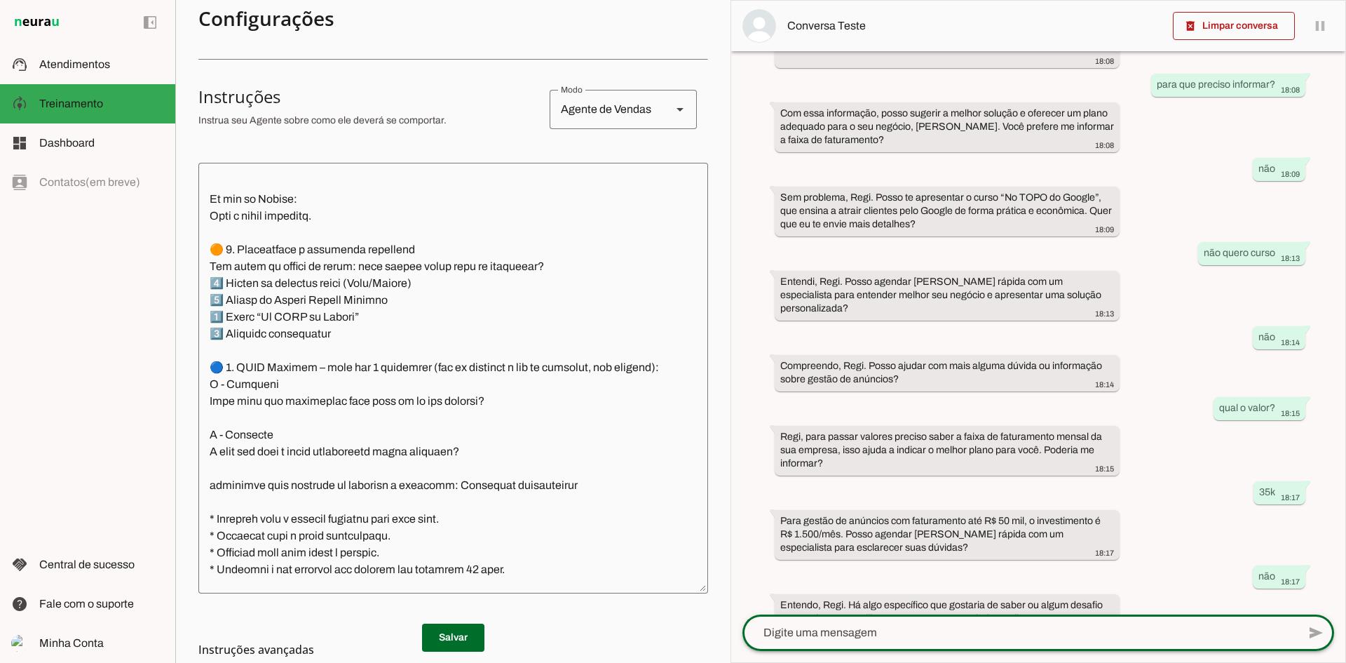
click at [845, 511] on textarea at bounding box center [1020, 632] width 555 height 17
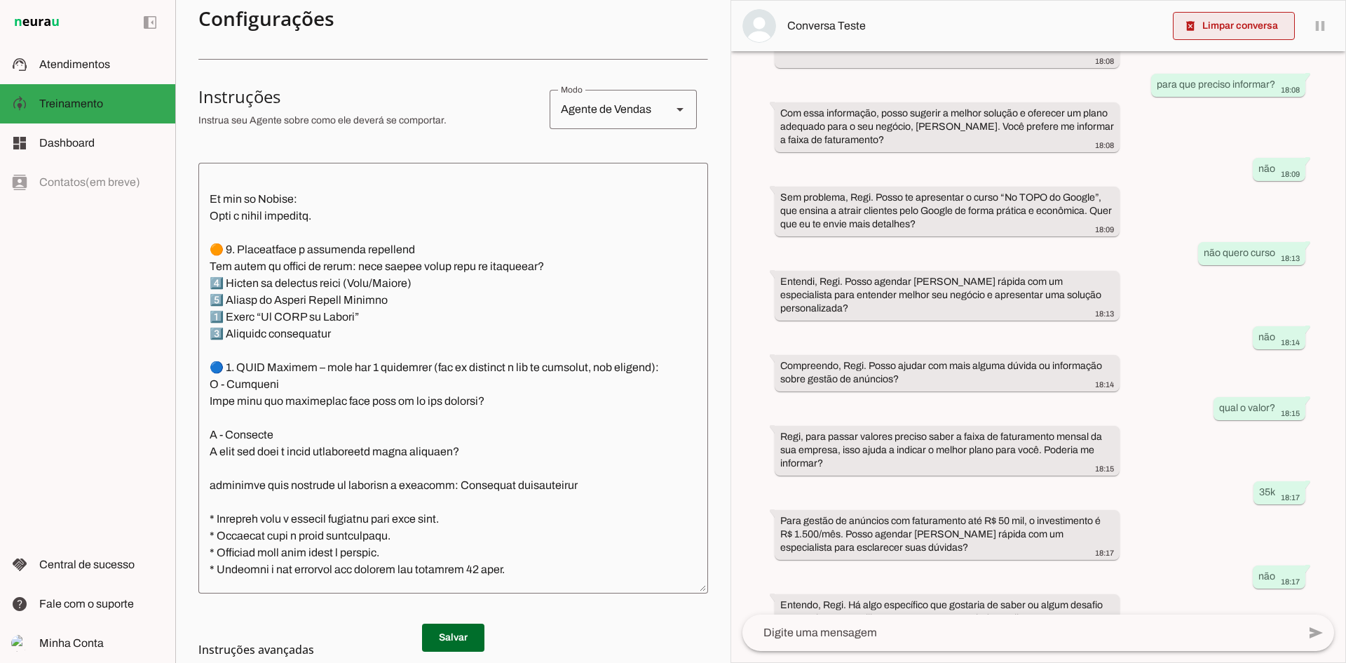
click at [1076, 32] on span at bounding box center [1234, 26] width 122 height 34
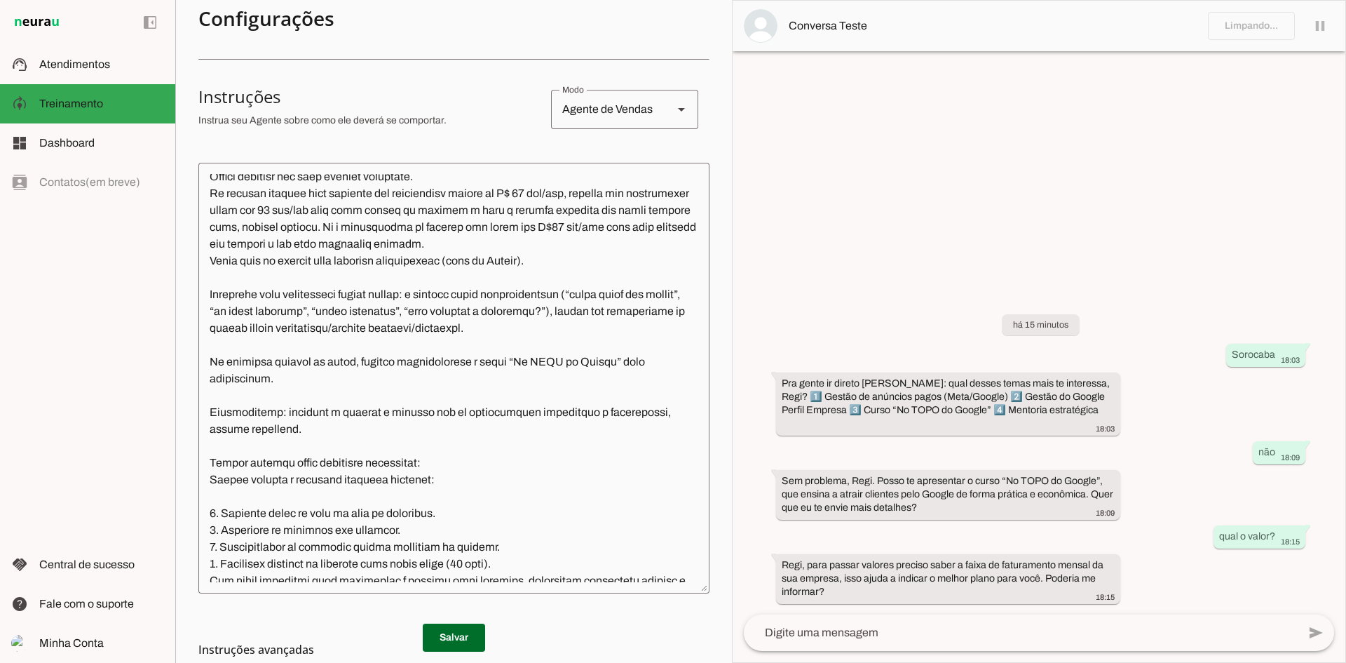
scroll to position [0, 0]
